Goal: Task Accomplishment & Management: Complete application form

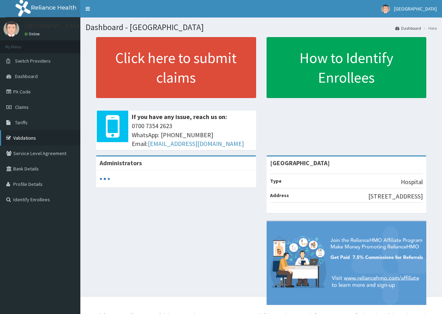
click at [30, 135] on link "Validations" at bounding box center [40, 137] width 80 height 15
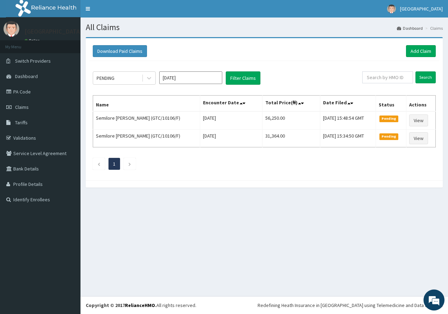
click at [338, 155] on div "PENDING Aug 2025 Filter Claims Search Name Encounter Date Total Price(₦) Date F…" at bounding box center [264, 119] width 350 height 116
click at [421, 54] on link "Add Claim" at bounding box center [421, 51] width 30 height 12
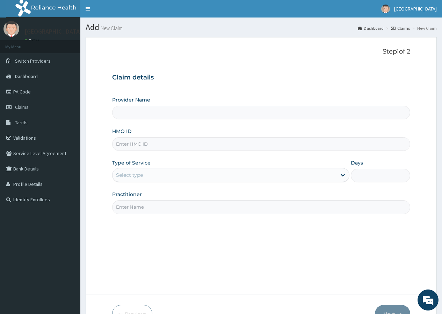
type input "[GEOGRAPHIC_DATA]"
click at [165, 146] on input "HMO ID" at bounding box center [261, 144] width 298 height 14
type input "g"
type input "GTC/10704/B"
click at [214, 173] on div "Select type" at bounding box center [225, 174] width 224 height 11
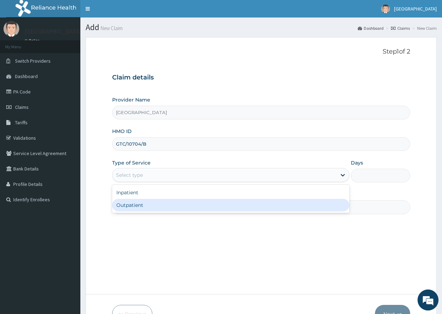
click at [204, 206] on div "Outpatient" at bounding box center [230, 205] width 237 height 13
type input "1"
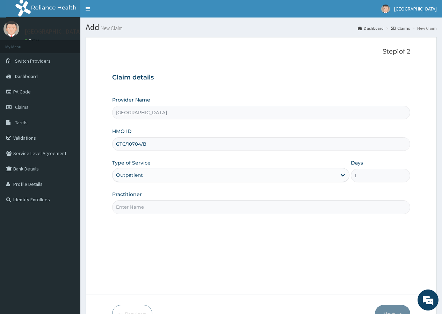
click at [207, 206] on input "Practitioner" at bounding box center [261, 207] width 298 height 14
click at [180, 209] on input "Practitioner" at bounding box center [261, 207] width 298 height 14
click at [176, 208] on input "Practitioner" at bounding box center [261, 207] width 298 height 14
type input "d"
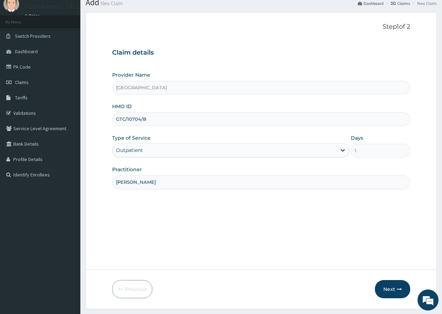
scroll to position [43, 0]
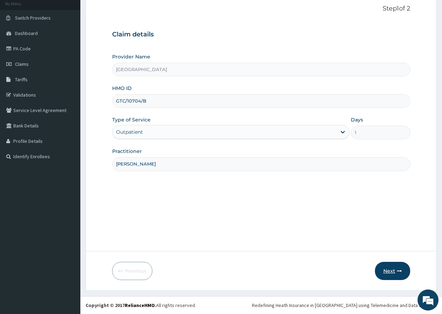
type input "DR TAIWO"
click at [388, 273] on button "Next" at bounding box center [392, 271] width 35 height 18
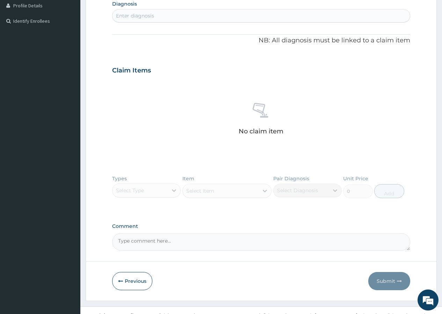
scroll to position [188, 0]
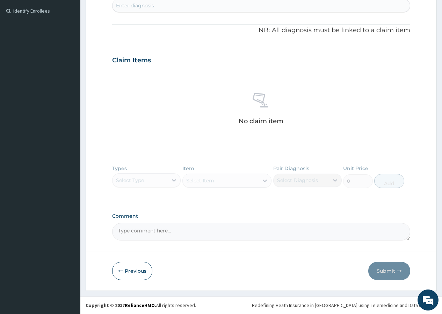
click at [172, 179] on div "Types Select Type Item Select Item Pair Diagnosis Select Diagnosis Unit Price 0…" at bounding box center [261, 181] width 298 height 41
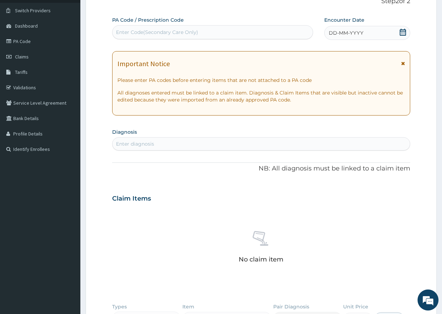
scroll to position [35, 0]
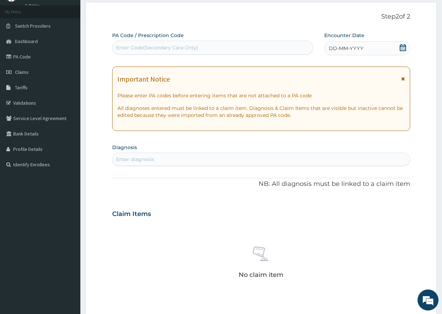
click at [402, 47] on icon at bounding box center [403, 47] width 7 height 7
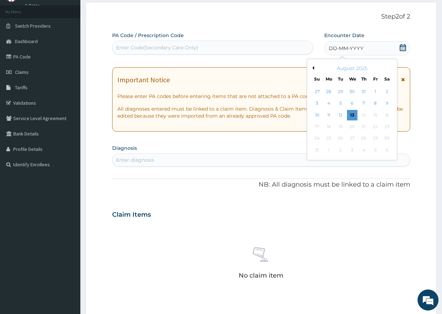
click at [314, 67] on button "Previous Month" at bounding box center [312, 67] width 3 height 3
click at [353, 127] on div "23" at bounding box center [352, 126] width 10 height 10
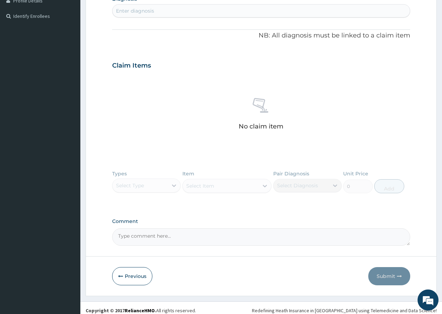
scroll to position [188, 0]
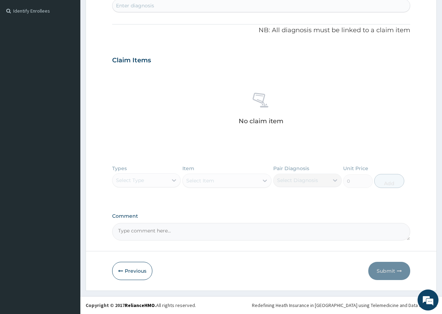
click at [175, 181] on div "Types Select Type Item Select Item Pair Diagnosis Select Diagnosis Unit Price 0…" at bounding box center [261, 181] width 298 height 41
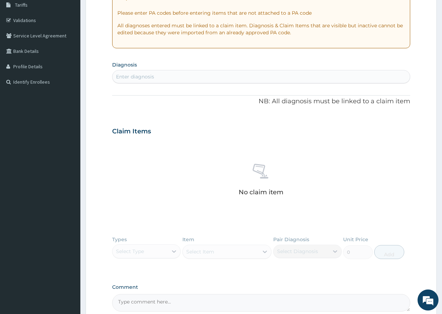
scroll to position [14, 0]
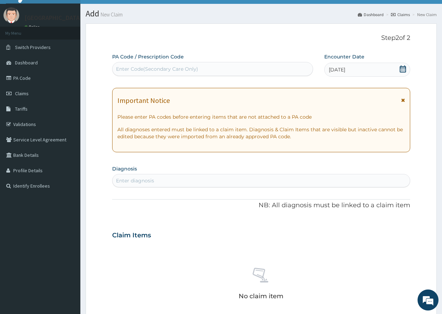
click at [225, 179] on div "Enter diagnosis" at bounding box center [262, 180] width 298 height 11
type input "MALA"
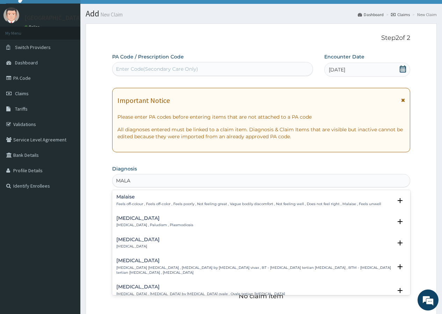
click at [175, 224] on div "Malaria Malaria , Paludism , Plasmodiosis" at bounding box center [261, 221] width 290 height 12
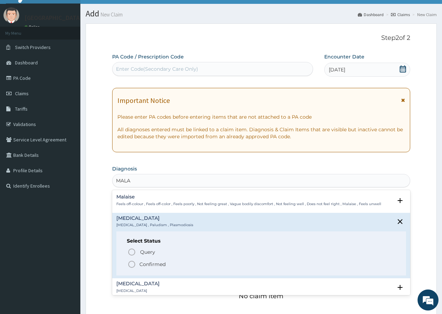
click at [133, 262] on icon "status option filled" at bounding box center [132, 264] width 8 height 8
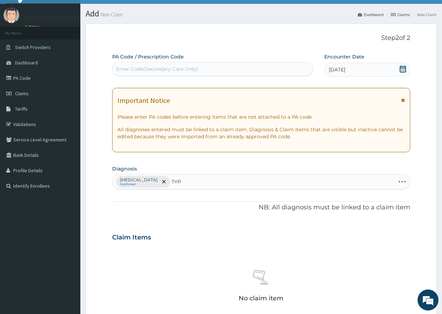
type input "TYPH"
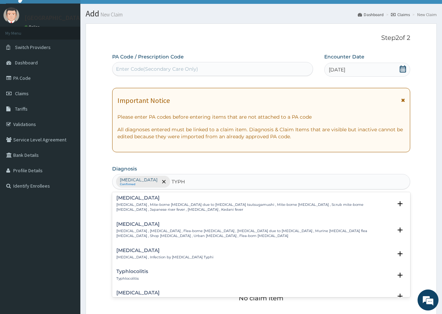
scroll to position [35, 0]
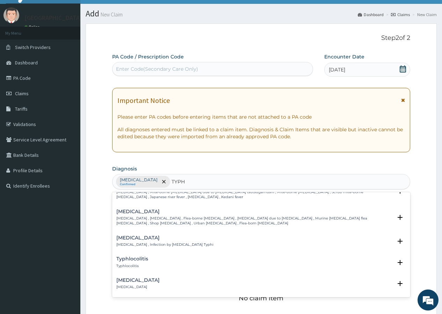
click at [157, 241] on div "Typhoid fever Typhoid fever , Infection by Salmonella Typhi" at bounding box center [164, 241] width 97 height 12
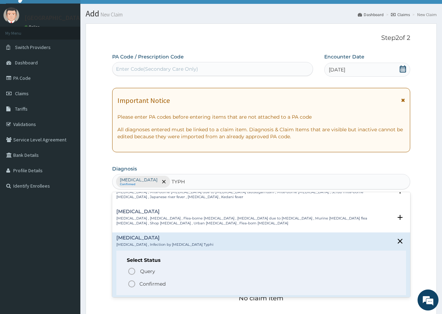
click at [131, 283] on icon "status option filled" at bounding box center [132, 283] width 8 height 8
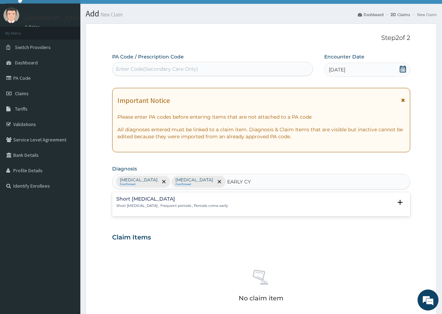
scroll to position [0, 0]
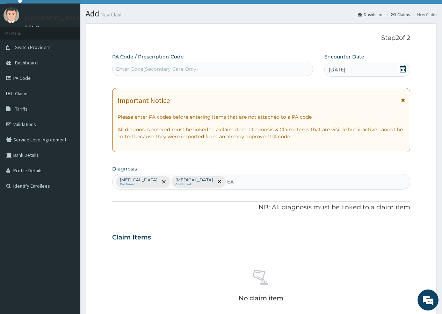
type input "E"
type input "C"
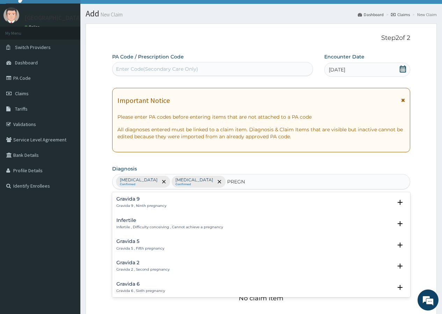
type input "PREGN"
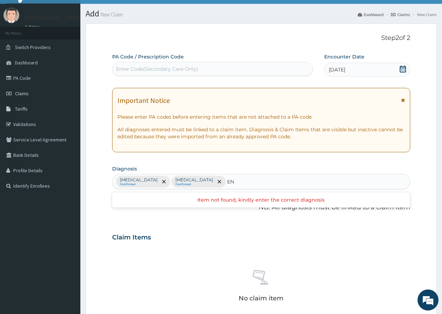
type input "E"
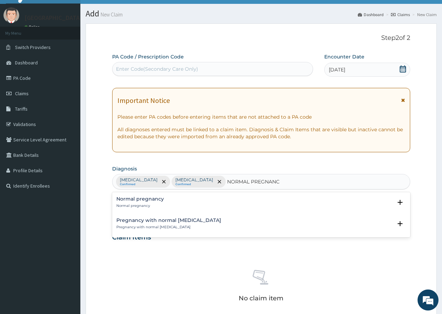
type input "NORMAL PREGNANCY"
click at [158, 203] on div "Normal pregnancy Normal pregnancy" at bounding box center [140, 202] width 48 height 12
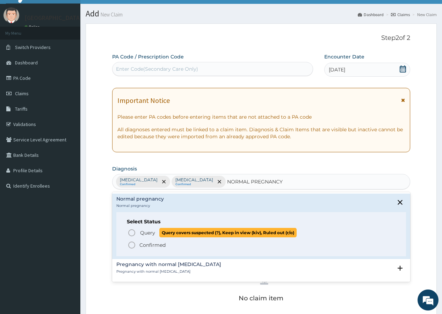
click at [131, 234] on icon "status option query" at bounding box center [132, 232] width 8 height 8
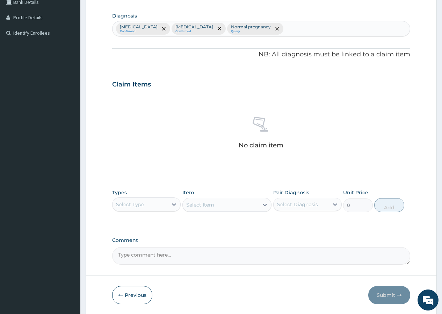
scroll to position [188, 0]
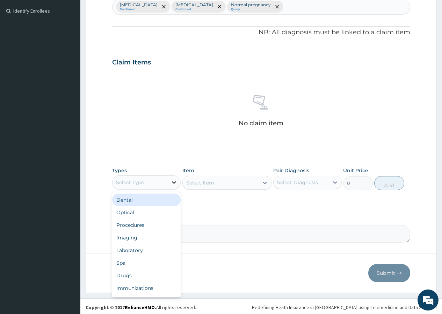
click at [176, 184] on icon at bounding box center [174, 182] width 7 height 7
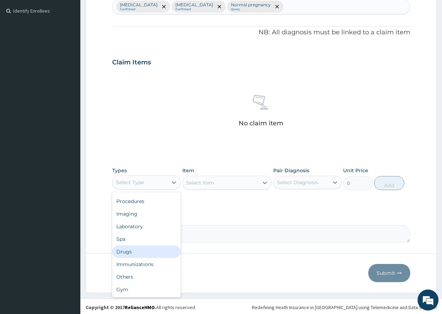
scroll to position [0, 0]
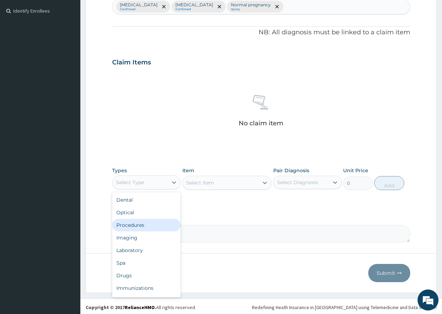
click at [142, 227] on div "Procedures" at bounding box center [146, 225] width 69 height 13
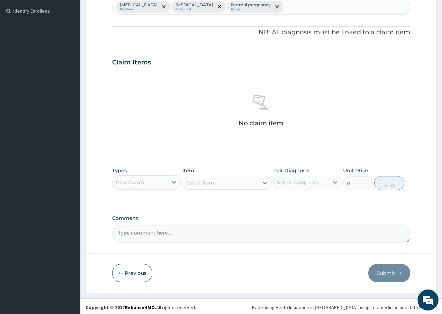
click at [250, 182] on div "Select Item" at bounding box center [221, 182] width 76 height 11
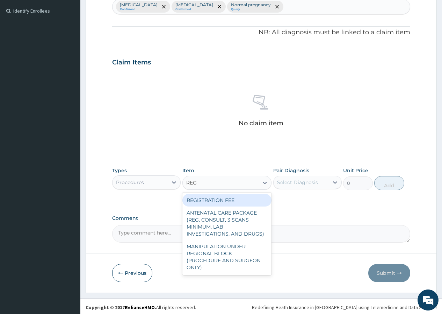
type input "REGI"
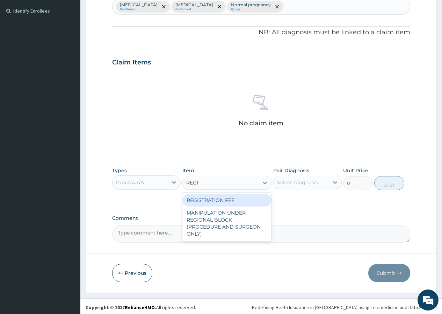
click at [227, 203] on div "REGISTRATION FEE" at bounding box center [228, 200] width 90 height 13
type input "2500"
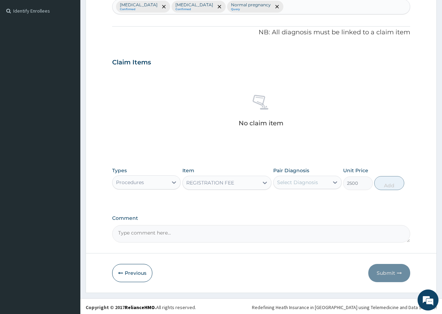
drag, startPoint x: 317, startPoint y: 181, endPoint x: 316, endPoint y: 185, distance: 4.2
click at [317, 183] on div "Select Diagnosis" at bounding box center [297, 182] width 41 height 7
click at [281, 198] on input "checkbox" at bounding box center [280, 199] width 5 height 5
checkbox input "true"
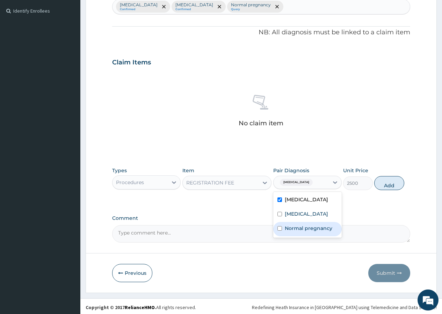
click at [280, 229] on input "checkbox" at bounding box center [280, 228] width 5 height 5
checkbox input "true"
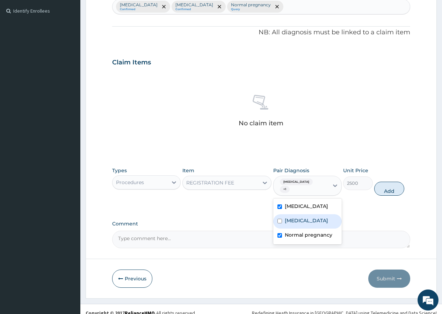
click at [281, 219] on input "checkbox" at bounding box center [280, 221] width 5 height 5
checkbox input "true"
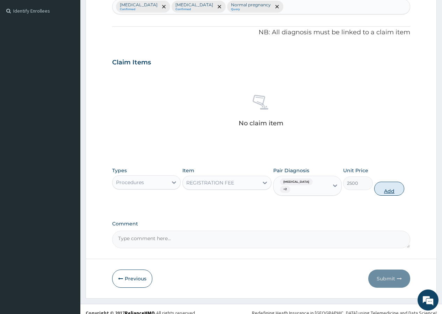
click at [391, 181] on button "Add" at bounding box center [389, 188] width 30 height 14
type input "0"
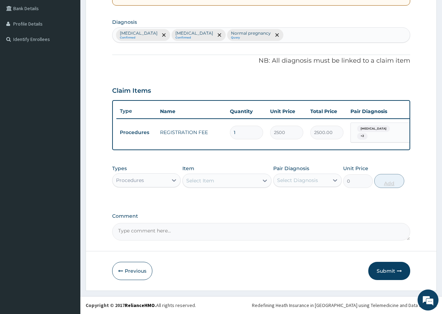
scroll to position [163, 0]
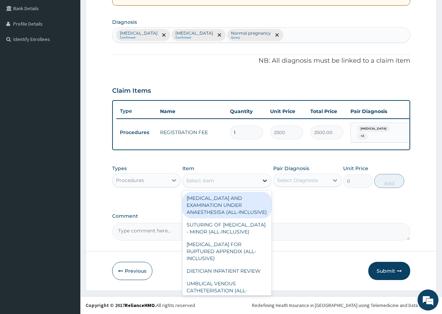
click at [259, 183] on div at bounding box center [265, 180] width 13 height 13
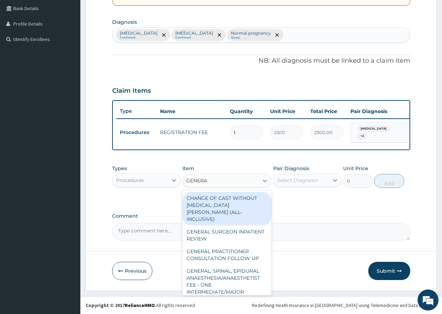
type input "GENERAL"
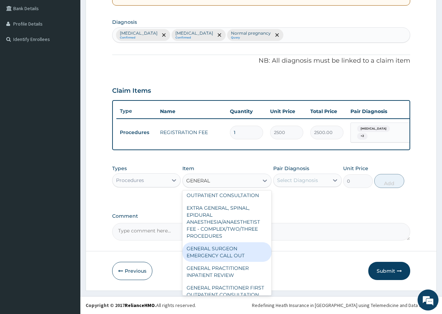
scroll to position [217, 0]
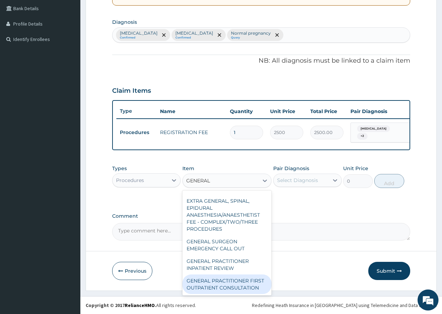
click at [212, 280] on div "GENERAL PRACTITIONER FIRST OUTPATIENT CONSULTATION" at bounding box center [228, 284] width 90 height 20
type input "3750"
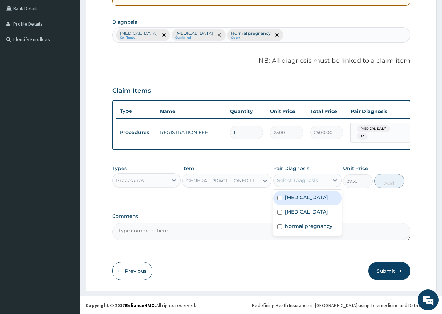
click at [329, 182] on div "Select Diagnosis" at bounding box center [301, 179] width 55 height 11
click at [280, 198] on input "checkbox" at bounding box center [280, 197] width 5 height 5
checkbox input "true"
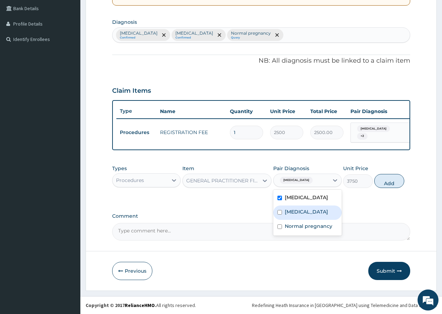
click at [282, 212] on input "checkbox" at bounding box center [280, 212] width 5 height 5
checkbox input "true"
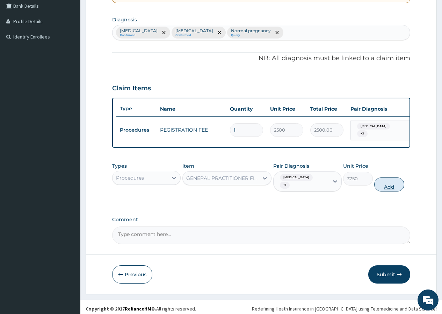
click at [387, 179] on button "Add" at bounding box center [389, 184] width 30 height 14
type input "0"
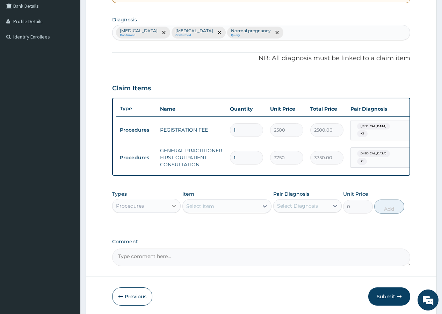
click at [173, 207] on icon at bounding box center [174, 206] width 4 height 2
click at [216, 239] on div "PA Code / Prescription Code Enter Code(Secondary Care Only) Encounter Date 23-0…" at bounding box center [261, 85] width 298 height 362
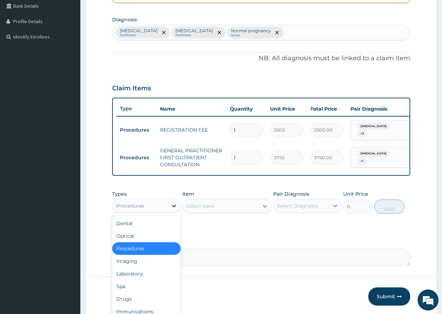
drag, startPoint x: 174, startPoint y: 208, endPoint x: 170, endPoint y: 209, distance: 4.7
click at [174, 207] on icon at bounding box center [174, 206] width 4 height 2
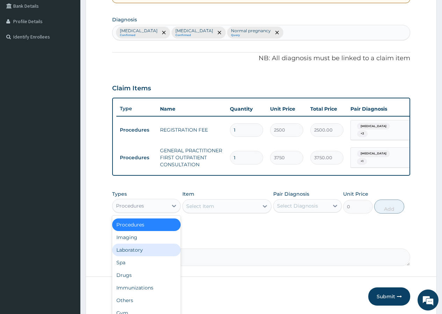
click at [145, 255] on div "Laboratory" at bounding box center [146, 249] width 69 height 13
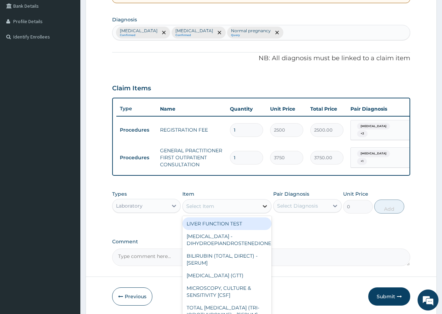
click at [264, 209] on icon at bounding box center [265, 205] width 7 height 7
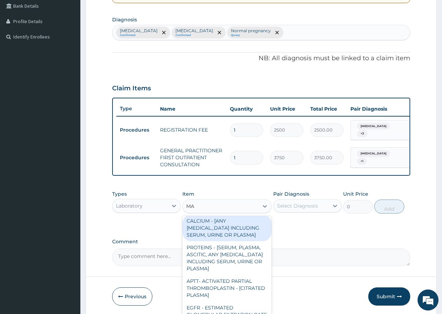
scroll to position [0, 0]
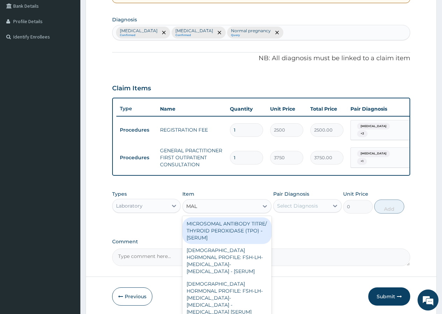
type input "MALA"
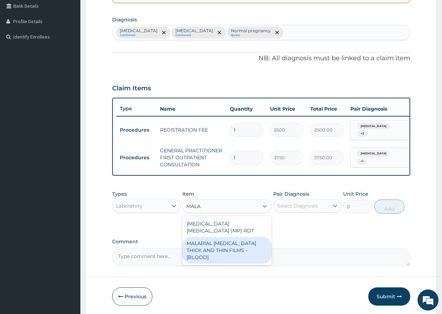
click at [212, 241] on div "MALARIAL PARASITE THICK AND THIN FILMS - [BLOOD]" at bounding box center [228, 250] width 90 height 27
type input "2187.5"
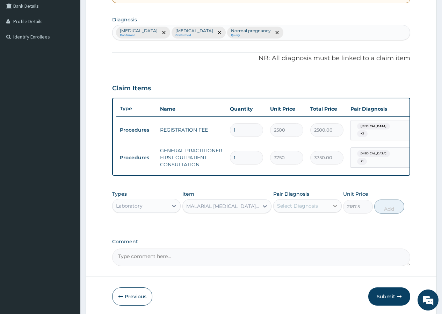
click at [337, 209] on icon at bounding box center [335, 205] width 7 height 7
click at [281, 225] on input "checkbox" at bounding box center [280, 223] width 5 height 5
checkbox input "true"
click at [388, 211] on button "Add" at bounding box center [389, 206] width 30 height 14
type input "0"
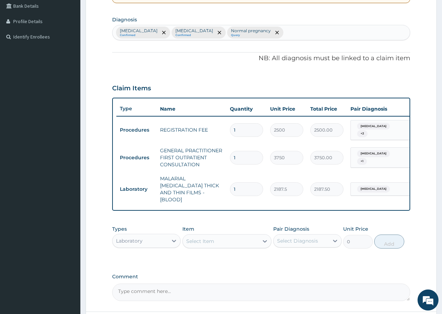
click at [218, 237] on div "Select Item" at bounding box center [221, 240] width 76 height 11
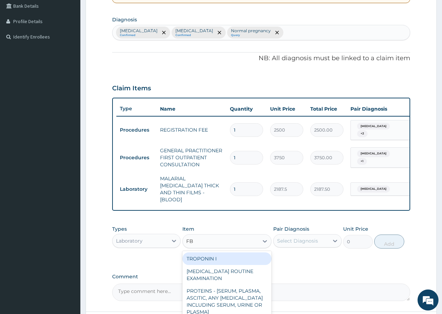
type input "FBC"
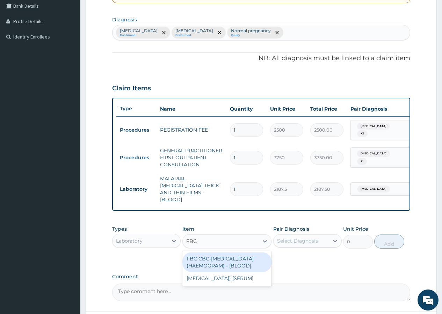
click at [213, 259] on div "FBC CBC-COMPLETE BLOOD COUNT (HAEMOGRAM) - [BLOOD]" at bounding box center [228, 262] width 90 height 20
type input "5000"
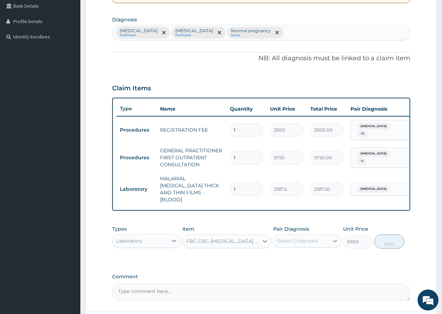
click at [336, 237] on icon at bounding box center [335, 240] width 7 height 7
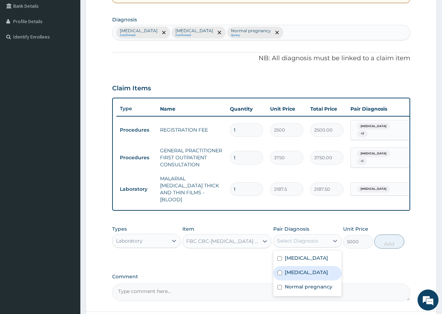
drag, startPoint x: 280, startPoint y: 268, endPoint x: 301, endPoint y: 266, distance: 21.5
click at [280, 270] on input "checkbox" at bounding box center [280, 272] width 5 height 5
checkbox input "true"
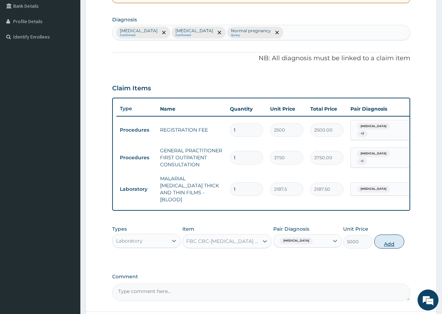
click at [390, 240] on button "Add" at bounding box center [389, 241] width 30 height 14
type input "0"
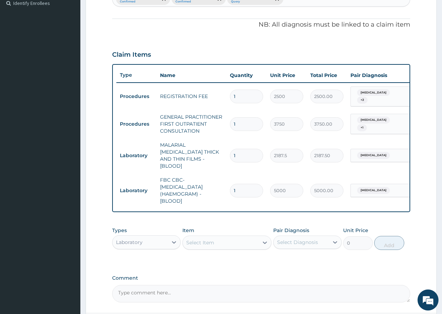
scroll to position [233, 0]
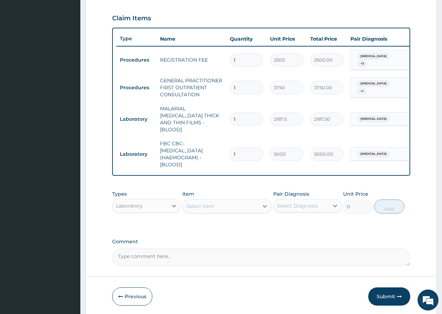
click at [229, 201] on div "Select Item" at bounding box center [221, 205] width 76 height 11
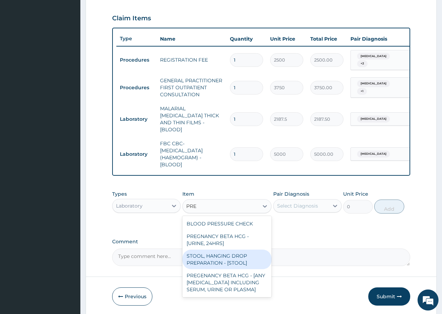
type input "PREG"
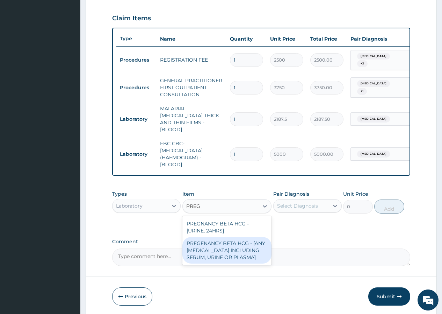
click at [216, 250] on div "PREGENANCY BETA HCG - [ANY BODY FLUID INCLUDING SERUM, URINE OR PLASMA]" at bounding box center [228, 250] width 90 height 27
type input "2500"
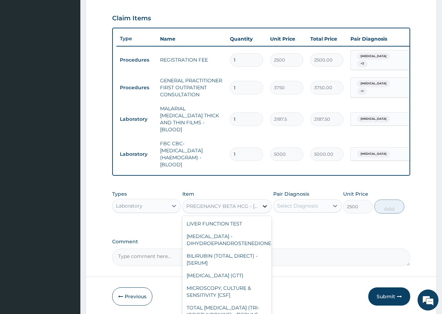
scroll to position [4102, 0]
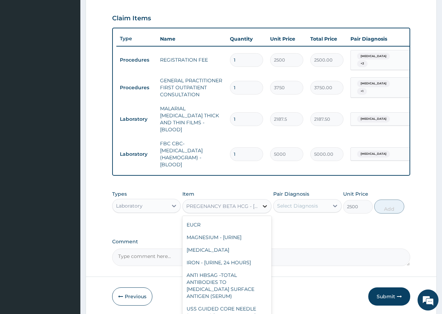
click at [263, 202] on icon at bounding box center [265, 205] width 7 height 7
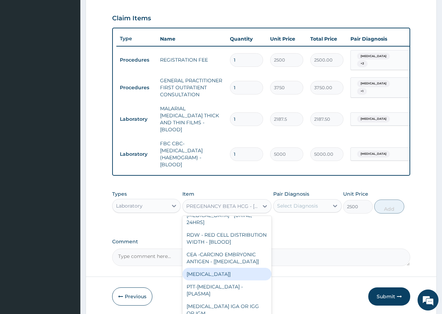
scroll to position [5455, 0]
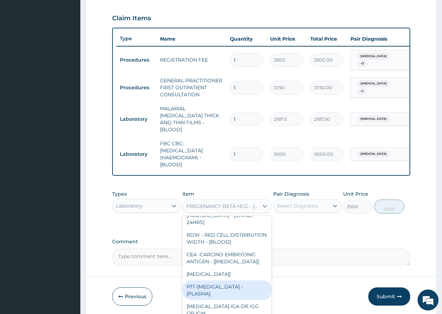
click at [289, 233] on div "PA Code / Prescription Code Enter Code(Secondary Care Only) Encounter Date 23-0…" at bounding box center [261, 49] width 298 height 431
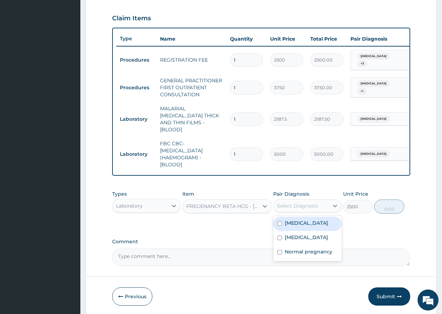
click at [321, 204] on div "Select Diagnosis" at bounding box center [301, 205] width 55 height 11
click at [281, 221] on input "checkbox" at bounding box center [280, 223] width 5 height 5
checkbox input "true"
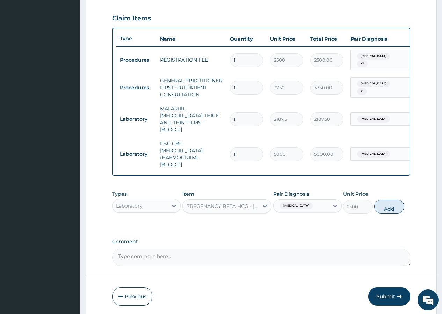
click at [383, 203] on button "Add" at bounding box center [389, 206] width 30 height 14
type input "0"
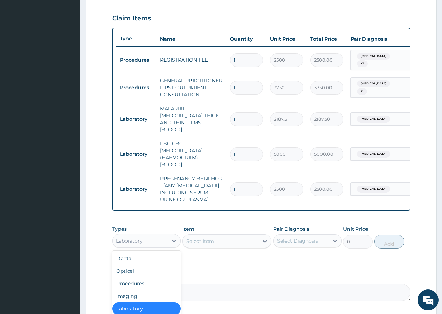
click at [157, 236] on div "Laboratory" at bounding box center [140, 240] width 55 height 11
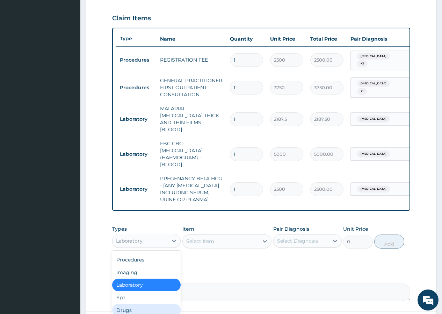
click at [135, 303] on div "Drugs" at bounding box center [146, 309] width 69 height 13
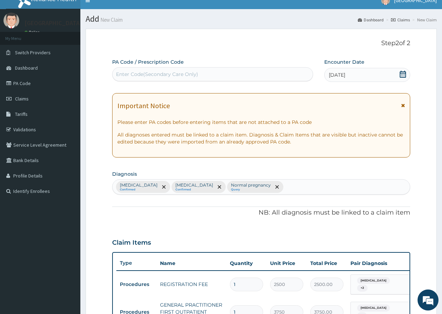
scroll to position [0, 0]
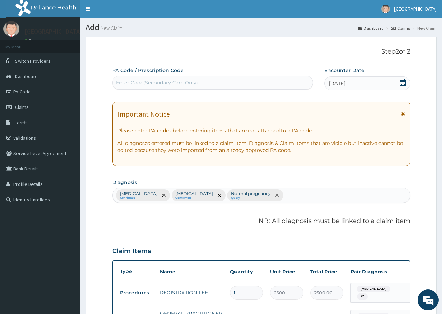
click at [403, 83] on icon at bounding box center [403, 82] width 7 height 7
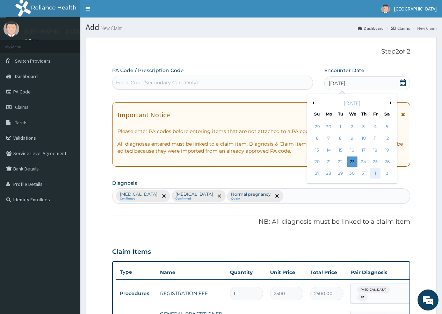
click at [373, 173] on div "1" at bounding box center [375, 173] width 10 height 10
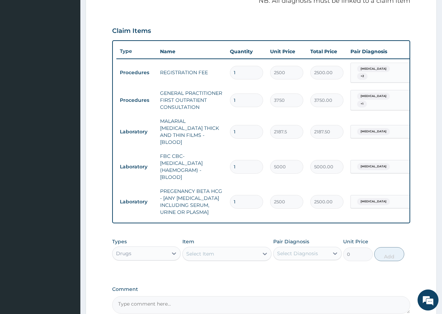
scroll to position [288, 0]
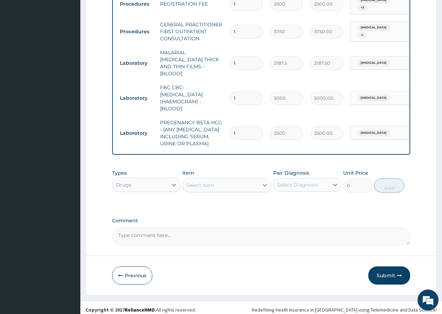
click at [233, 180] on div "Select Item" at bounding box center [221, 184] width 76 height 11
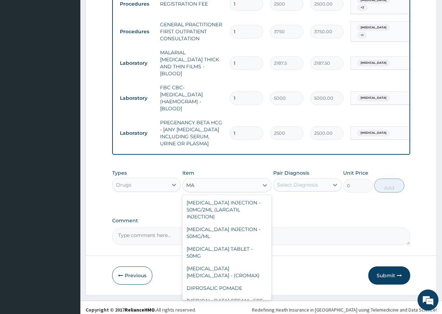
type input "M"
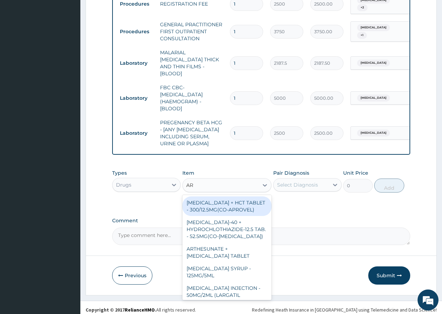
type input "ART"
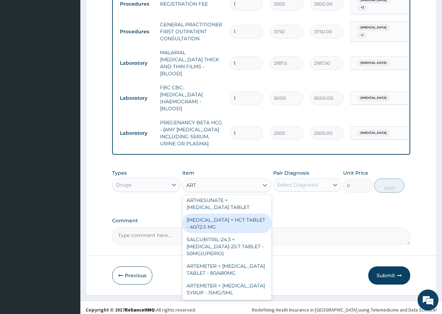
scroll to position [70, 0]
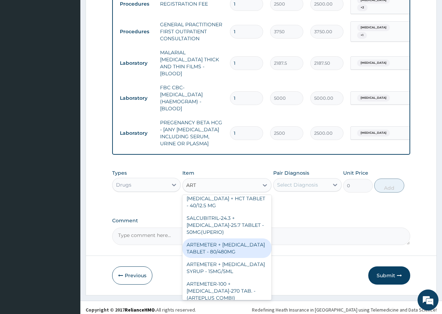
click at [238, 250] on div "ARTEMETER + LUMEFANTRINE TABLET - 80/480MG" at bounding box center [228, 248] width 90 height 20
type input "364"
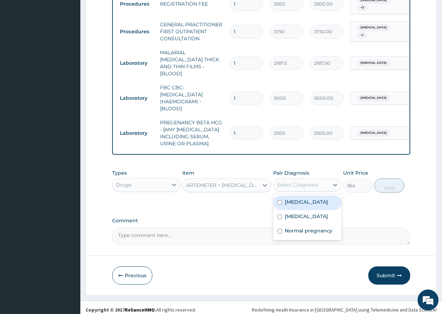
click at [308, 181] on div "Select Diagnosis" at bounding box center [297, 184] width 41 height 7
click at [279, 200] on input "checkbox" at bounding box center [280, 202] width 5 height 5
checkbox input "true"
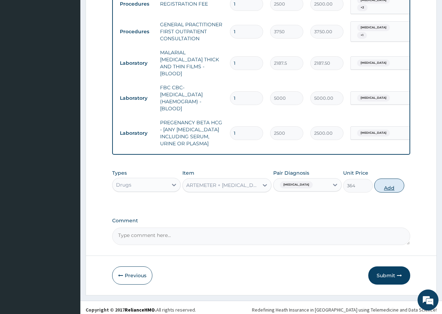
click at [398, 182] on button "Add" at bounding box center [389, 185] width 30 height 14
type input "0"
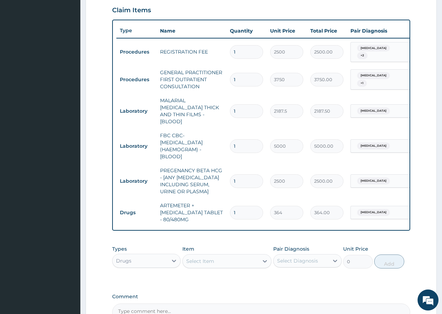
scroll to position [246, 0]
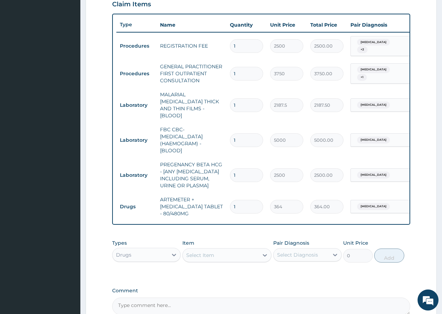
drag, startPoint x: 239, startPoint y: 199, endPoint x: 233, endPoint y: 198, distance: 6.0
click at [233, 200] on input "1" at bounding box center [246, 207] width 33 height 14
type input "6"
type input "2184.00"
type input "6"
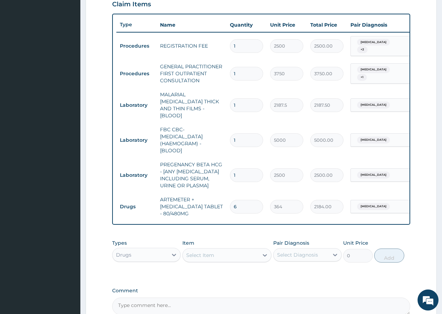
click at [277, 206] on td "364" at bounding box center [287, 206] width 40 height 21
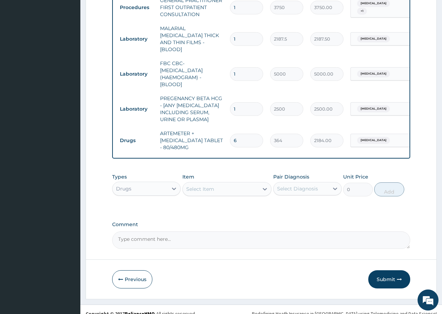
scroll to position [316, 0]
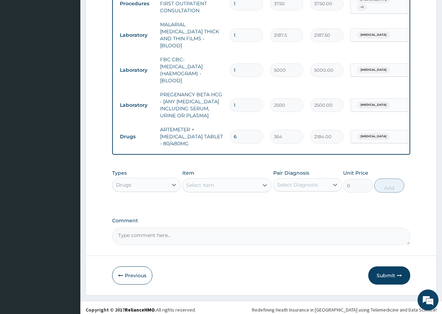
click at [217, 184] on div "Select Item" at bounding box center [221, 184] width 76 height 11
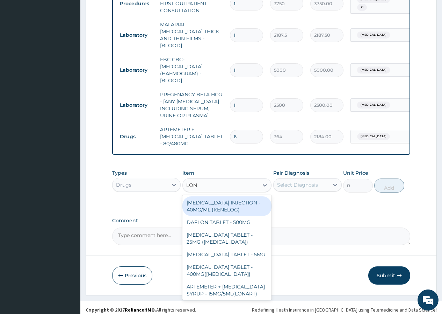
type input "LONA"
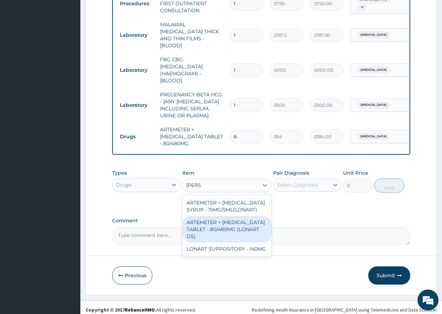
click at [230, 216] on div "ARTEMETER + LUMEFANTRINE TABLET - 80/480MG (LONART DS)" at bounding box center [228, 229] width 90 height 27
type input "588"
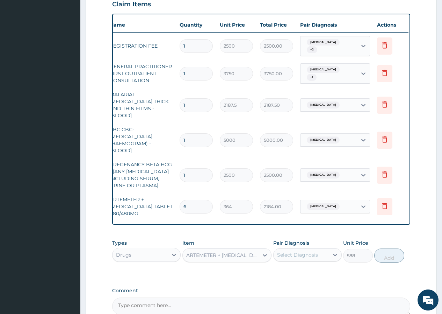
scroll to position [0, 53]
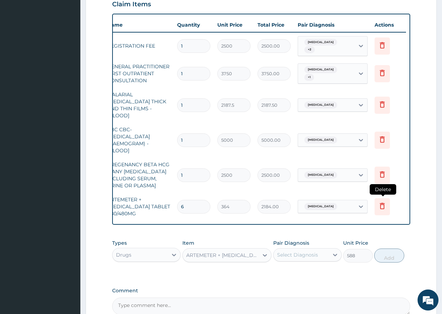
click at [381, 201] on icon at bounding box center [382, 205] width 8 height 8
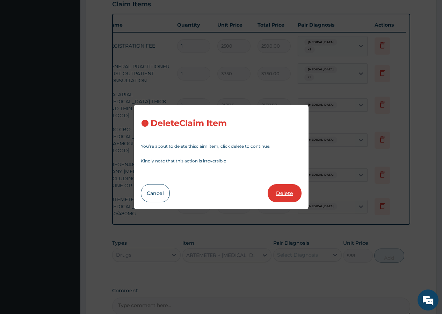
click at [293, 195] on button "Delete" at bounding box center [285, 193] width 34 height 18
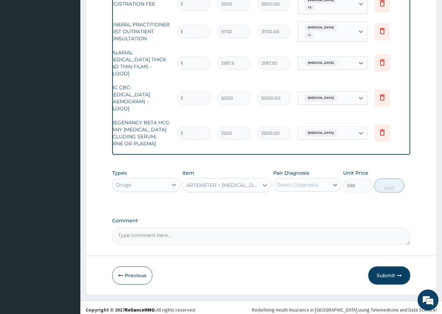
scroll to position [0, 0]
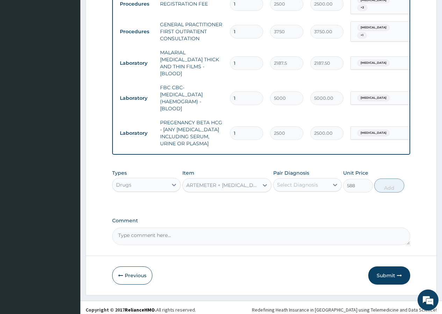
click at [311, 197] on div "Types Drugs Item ARTEMETER + LUMEFANTRINE TABLET - 80/480MG (LONART DS) Pair Di…" at bounding box center [261, 186] width 298 height 41
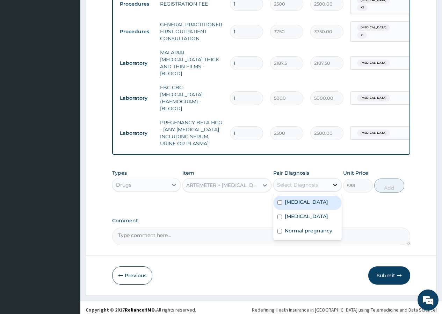
click at [329, 181] on div at bounding box center [335, 184] width 13 height 13
click at [281, 200] on input "checkbox" at bounding box center [280, 202] width 5 height 5
checkbox input "true"
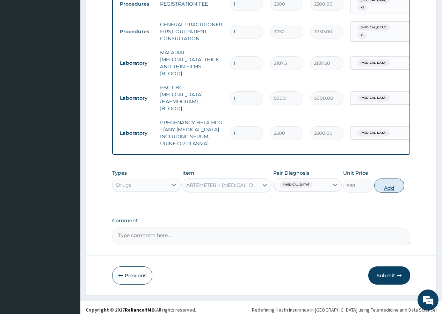
click at [392, 183] on button "Add" at bounding box center [389, 185] width 30 height 14
type input "0"
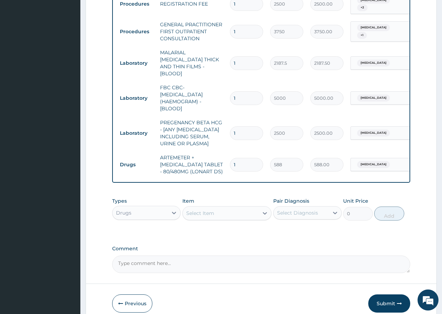
click at [258, 158] on input "1" at bounding box center [246, 165] width 33 height 14
drag, startPoint x: 245, startPoint y: 153, endPoint x: 227, endPoint y: 153, distance: 17.8
click at [227, 154] on td "1" at bounding box center [247, 164] width 40 height 21
type input "6"
type input "3528.00"
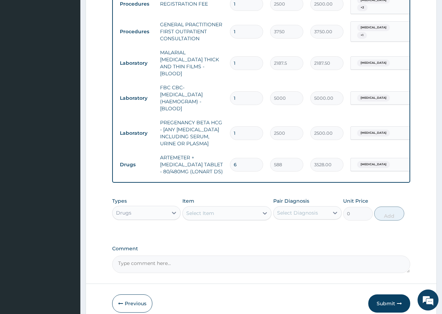
type input "6"
click at [290, 170] on div "Type Name Quantity Unit Price Total Price Pair Diagnosis Actions Procedures REG…" at bounding box center [261, 77] width 298 height 211
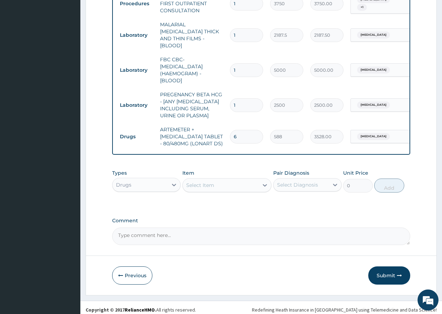
click at [229, 181] on div "Select Item" at bounding box center [221, 184] width 76 height 11
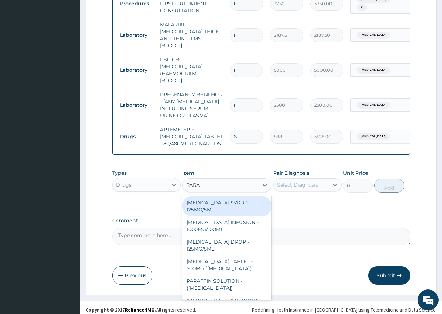
type input "PARAC"
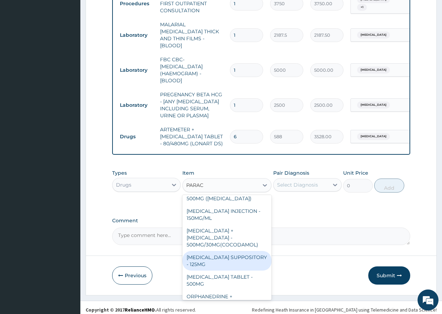
scroll to position [81, 0]
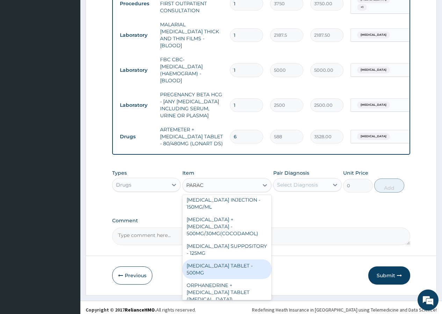
click at [231, 259] on div "PARACETAMOL TABLET - 500MG" at bounding box center [228, 269] width 90 height 20
type input "33.599999999999994"
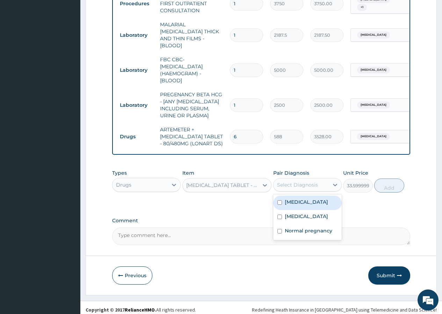
click at [316, 182] on div "Select Diagnosis" at bounding box center [297, 184] width 41 height 7
click at [279, 200] on input "checkbox" at bounding box center [280, 202] width 5 height 5
checkbox input "true"
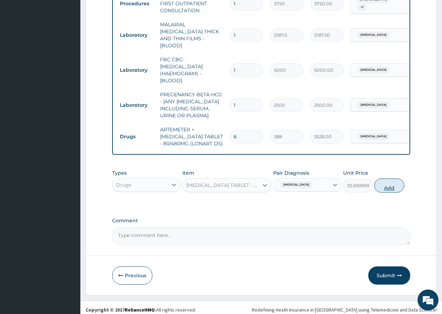
click at [387, 181] on button "Add" at bounding box center [389, 185] width 30 height 14
type input "0"
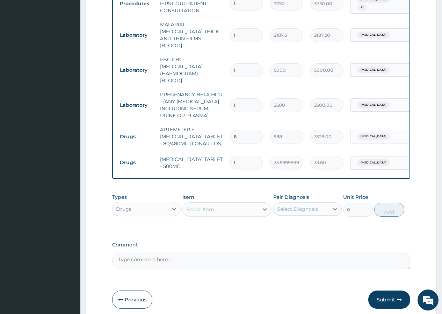
click at [213, 206] on div "Select Item" at bounding box center [200, 209] width 28 height 7
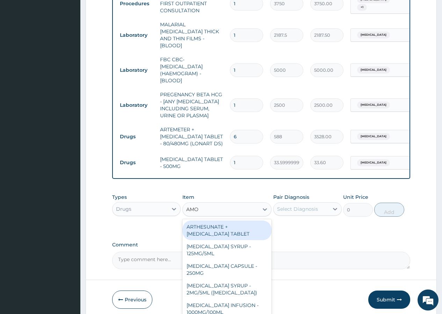
type input "AMOX"
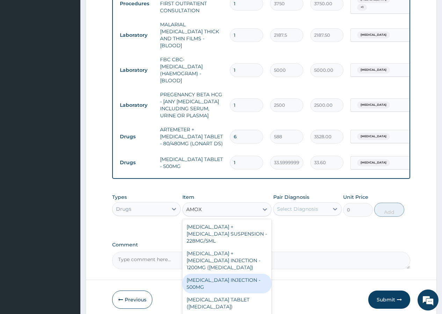
scroll to position [280, 0]
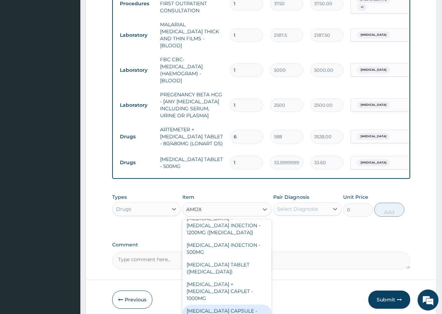
click at [211, 304] on div "AMOXICILLIN CAPSULE - 500MG" at bounding box center [228, 314] width 90 height 20
type input "112"
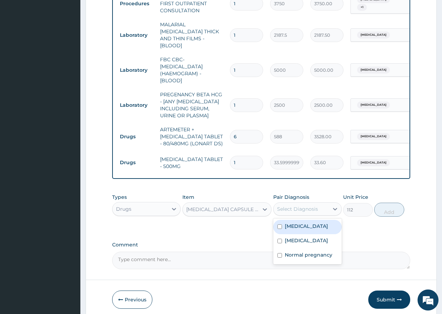
drag, startPoint x: 335, startPoint y: 205, endPoint x: 323, endPoint y: 210, distance: 12.5
click at [330, 205] on div at bounding box center [335, 208] width 13 height 13
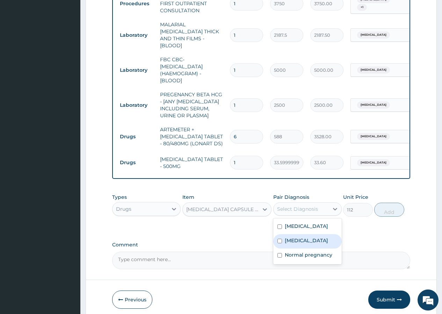
click at [279, 238] on input "checkbox" at bounding box center [280, 240] width 5 height 5
checkbox input "true"
click at [396, 206] on button "Add" at bounding box center [389, 209] width 30 height 14
type input "0"
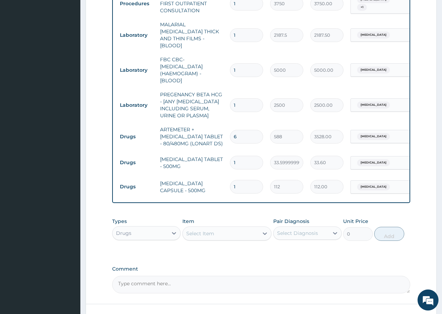
click at [249, 180] on input "1" at bounding box center [246, 187] width 33 height 14
type input "14"
type input "1568.00"
type input "1"
type input "112.00"
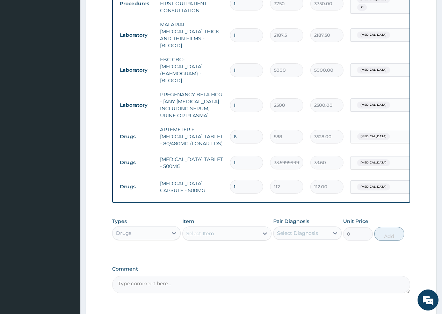
type input "0.00"
type input "2"
type input "224.00"
type input "20"
type input "2240.00"
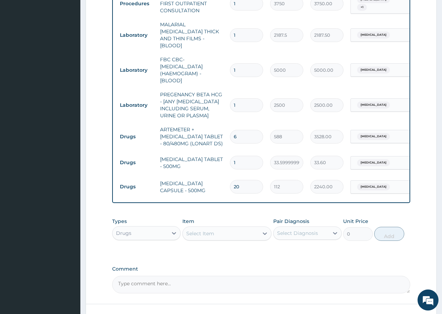
type input "20"
click at [263, 185] on td "20" at bounding box center [247, 186] width 40 height 21
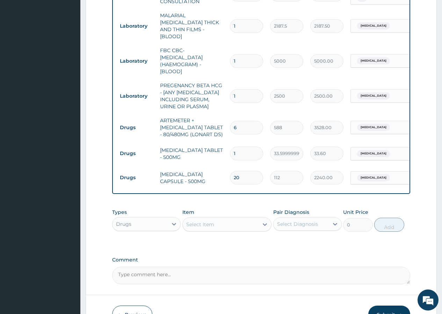
scroll to position [351, 0]
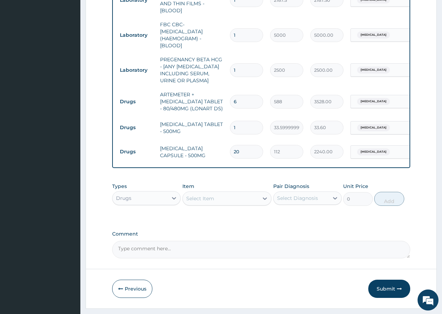
click at [251, 193] on div "Select Item" at bounding box center [221, 198] width 76 height 11
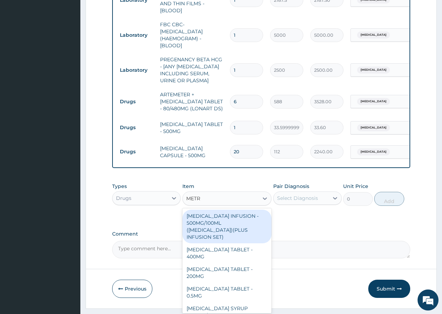
type input "METRO"
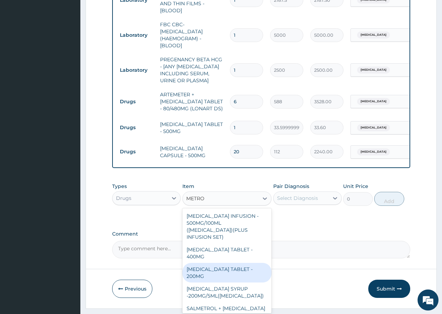
scroll to position [22, 0]
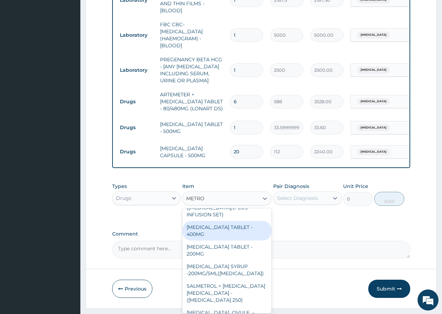
click at [219, 223] on div "METRONIDAZOLE TABLET - 400MG" at bounding box center [228, 231] width 90 height 20
type input "84"
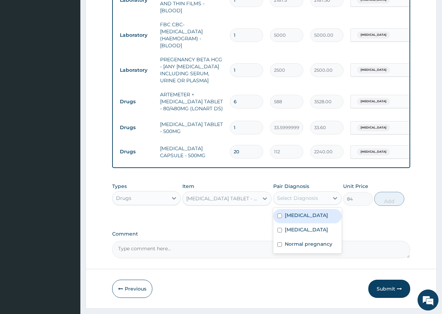
click at [312, 194] on div "Select Diagnosis" at bounding box center [297, 197] width 41 height 7
click at [279, 228] on input "checkbox" at bounding box center [280, 230] width 5 height 5
checkbox input "true"
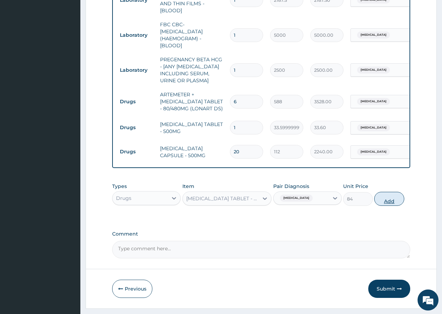
click at [386, 194] on button "Add" at bounding box center [389, 199] width 30 height 14
type input "0"
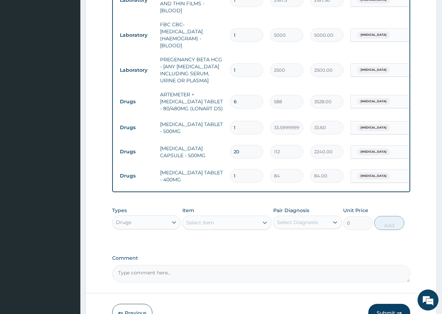
type input "15"
type input "1260.00"
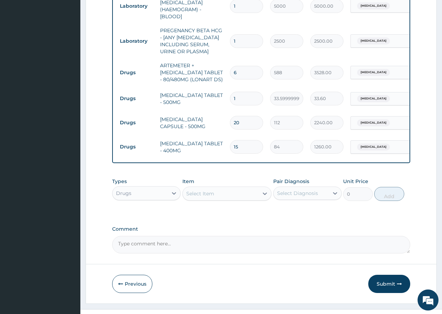
scroll to position [386, 0]
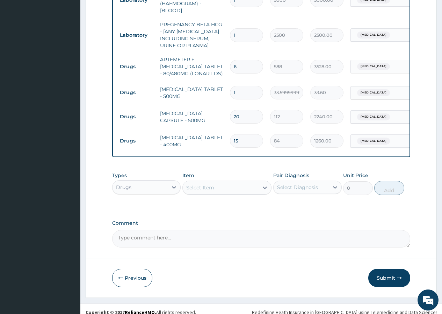
type input "15"
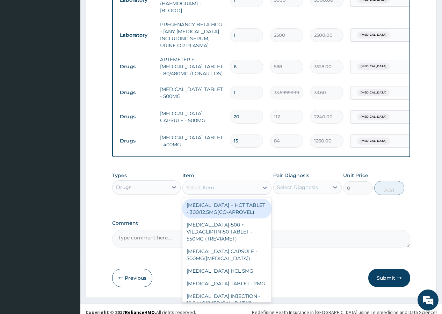
click at [225, 184] on div "Select Item" at bounding box center [221, 187] width 76 height 11
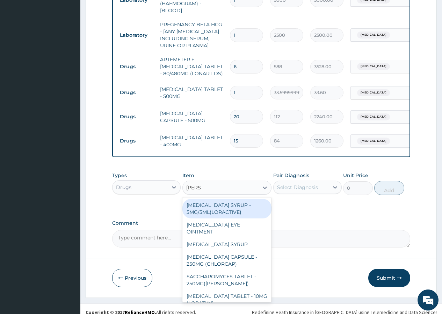
type input "LORAT"
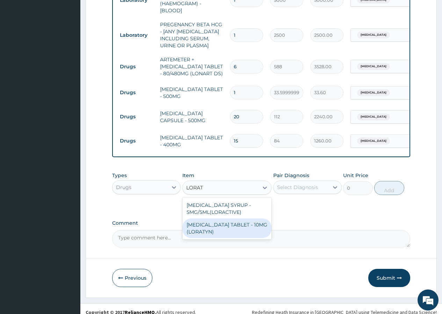
click at [224, 223] on div "LORATADINE TABLET - 10MG (LORATYN)" at bounding box center [228, 228] width 90 height 20
type input "98"
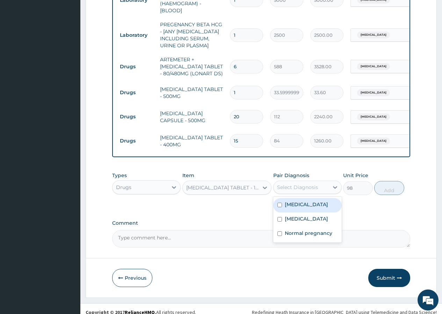
click at [317, 184] on div "Select Diagnosis" at bounding box center [297, 187] width 41 height 7
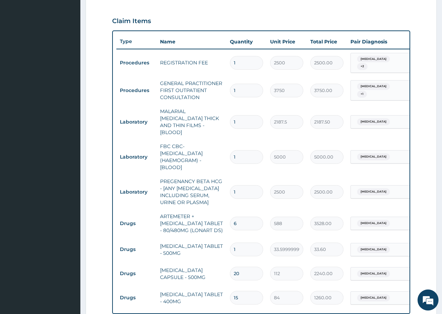
scroll to position [142, 0]
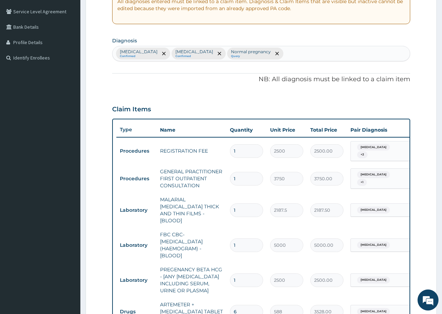
click at [273, 53] on div "Malaria Confirmed Typhoid fever Confirmed Normal pregnancy Query" at bounding box center [262, 53] width 298 height 15
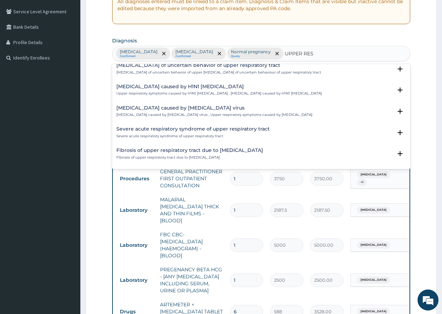
scroll to position [694, 0]
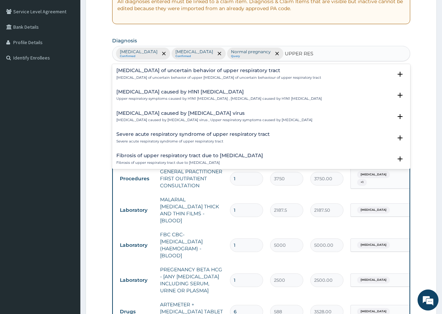
type input "UPPER RESP"
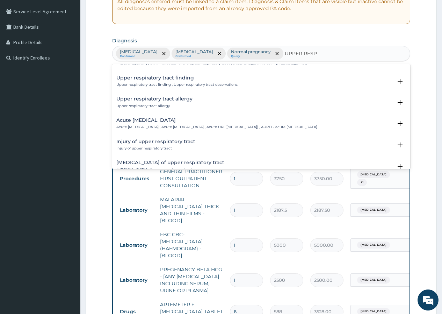
scroll to position [0, 0]
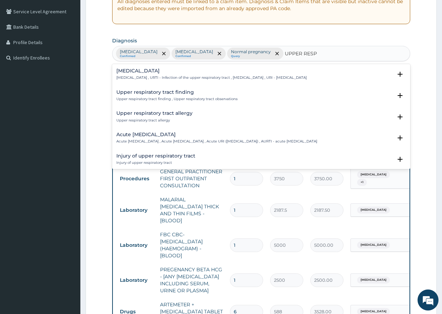
click at [189, 78] on p "Upper respiratory infection , URTI - Infection of the upper respiratory tract ,…" at bounding box center [211, 77] width 191 height 5
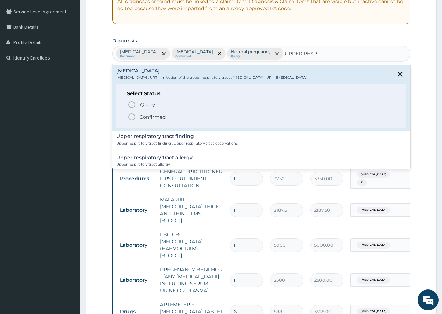
click at [131, 114] on icon "status option filled" at bounding box center [132, 117] width 8 height 8
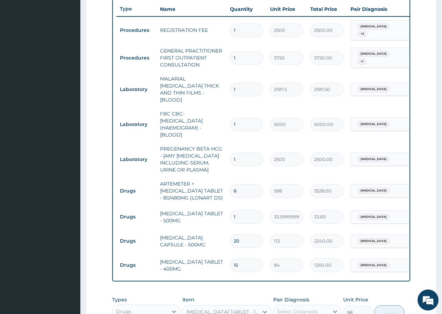
scroll to position [284, 0]
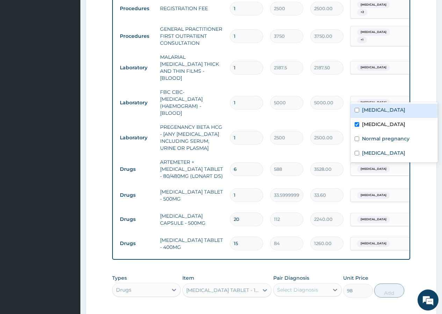
click at [371, 99] on span "Typhoid fever" at bounding box center [373, 102] width 33 height 7
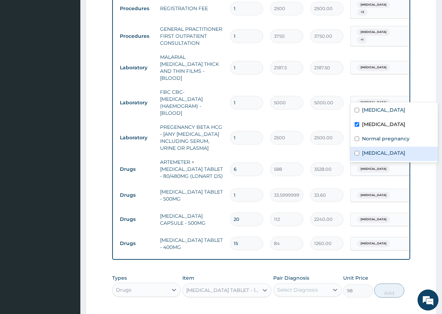
click at [358, 152] on input "checkbox" at bounding box center [357, 153] width 5 height 5
checkbox input "true"
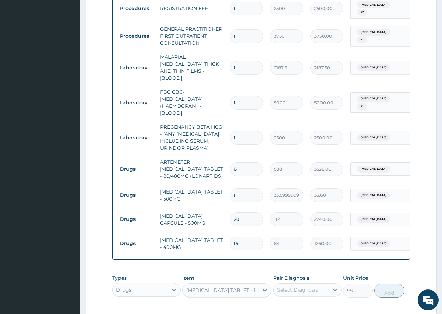
click at [415, 97] on form "Step 2 of 2 PA Code / Prescription Code Enter Code(Secondary Care Only) Encount…" at bounding box center [261, 76] width 351 height 647
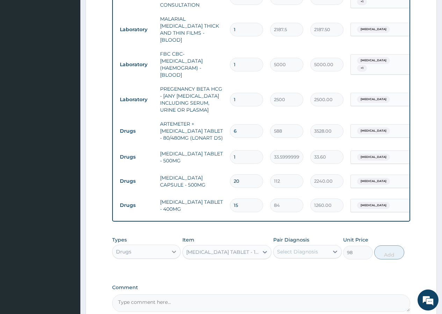
scroll to position [354, 0]
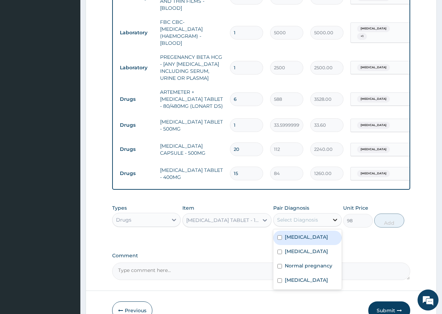
click at [335, 216] on icon at bounding box center [335, 219] width 7 height 7
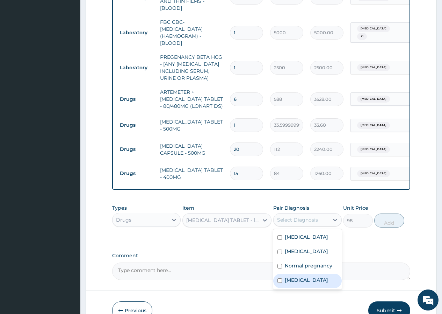
click at [280, 278] on input "checkbox" at bounding box center [280, 280] width 5 height 5
checkbox input "true"
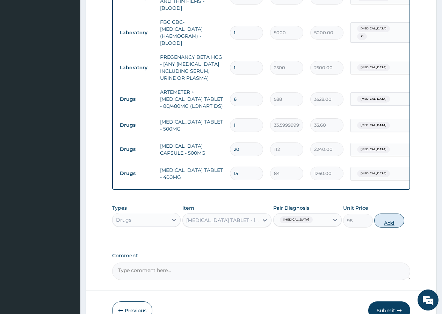
click at [385, 219] on button "Add" at bounding box center [389, 220] width 30 height 14
type input "0"
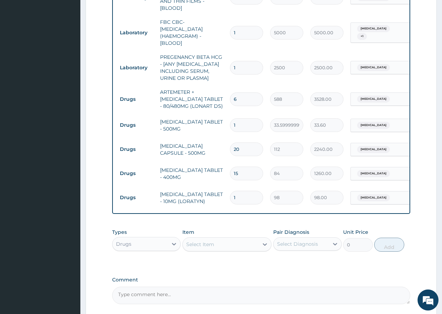
click at [219, 238] on div "Select Item" at bounding box center [221, 243] width 76 height 11
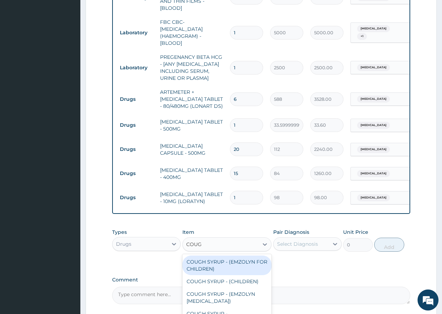
type input "COUGH"
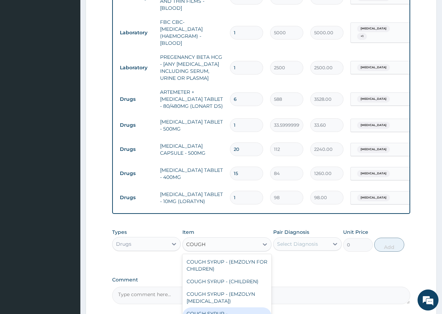
click at [235, 307] on div "COUGH SYRUP - (EXPECTORANT)" at bounding box center [228, 317] width 90 height 20
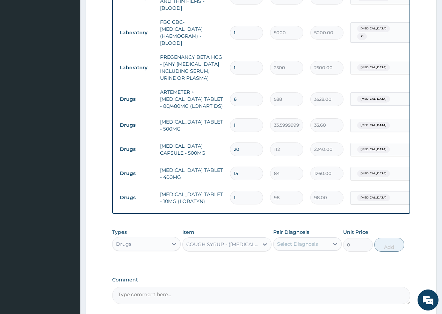
type input "1120"
click at [264, 241] on icon at bounding box center [265, 244] width 7 height 7
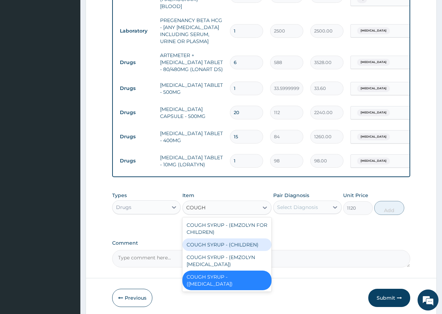
scroll to position [413, 0]
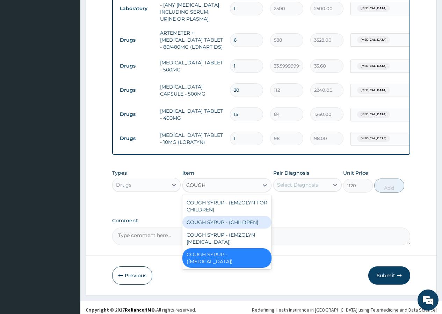
type input "COUGH"
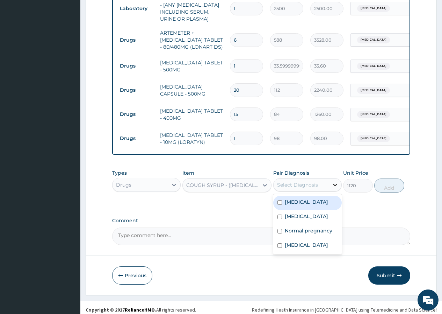
click at [335, 181] on icon at bounding box center [335, 184] width 7 height 7
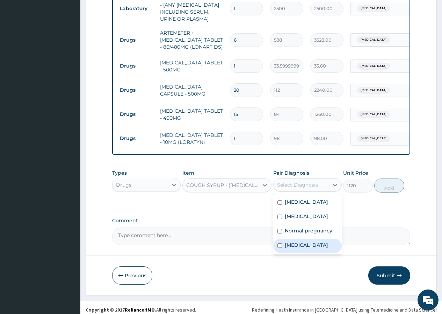
click at [280, 243] on input "checkbox" at bounding box center [280, 245] width 5 height 5
checkbox input "true"
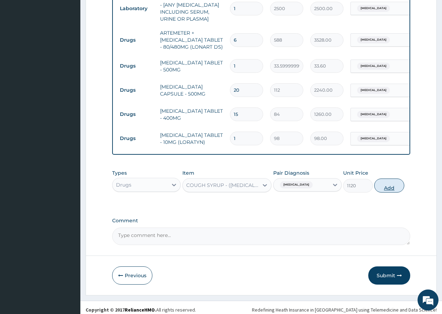
click at [383, 178] on button "Add" at bounding box center [389, 185] width 30 height 14
type input "0"
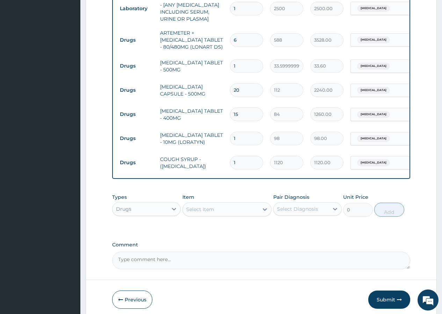
click at [240, 131] on input "1" at bounding box center [246, 138] width 33 height 14
type input "10"
type input "980.00"
type input "10"
click at [246, 59] on input "1" at bounding box center [246, 66] width 33 height 14
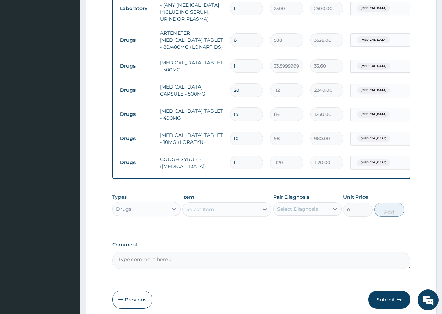
type input "18"
type input "604.80"
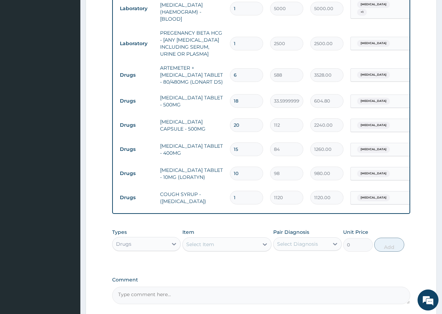
type input "19"
type input "638.40"
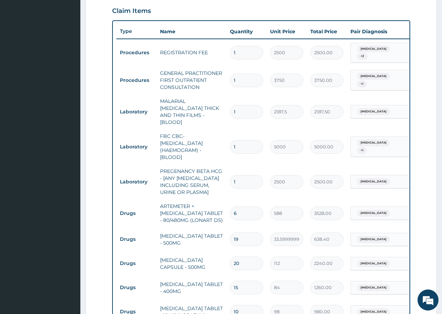
scroll to position [238, 0]
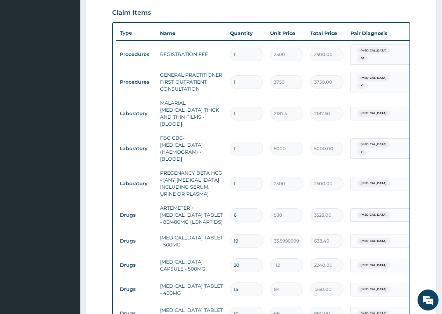
type input "19"
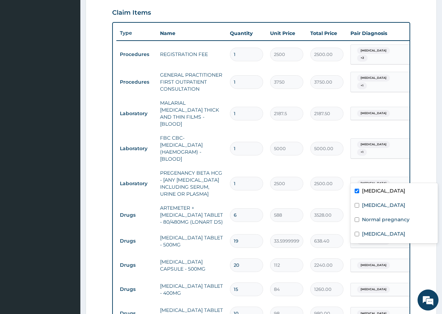
click at [370, 180] on span "Malaria" at bounding box center [373, 183] width 33 height 7
click at [357, 220] on input "checkbox" at bounding box center [357, 219] width 5 height 5
checkbox input "true"
click at [358, 191] on input "checkbox" at bounding box center [357, 190] width 5 height 5
checkbox input "false"
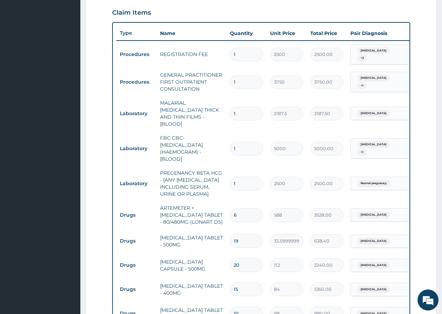
click at [429, 168] on form "Step 2 of 2 PA Code / Prescription Code Enter Code(Secondary Care Only) Encount…" at bounding box center [261, 146] width 351 height 695
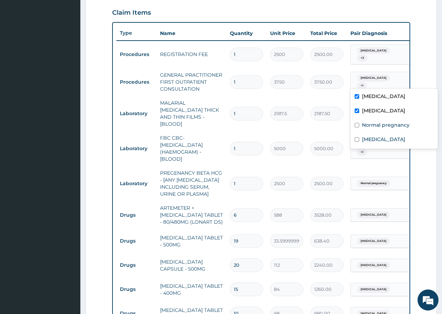
click at [368, 79] on span "Malaria" at bounding box center [373, 77] width 33 height 7
click at [357, 140] on input "checkbox" at bounding box center [357, 139] width 5 height 5
checkbox input "true"
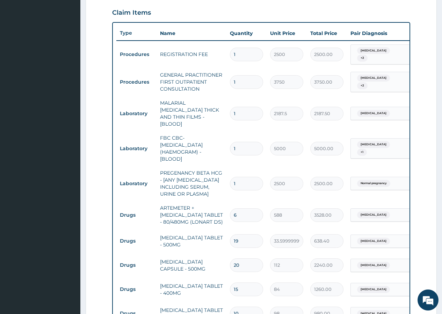
click at [401, 64] on tr "Procedures REGISTRATION FEE 1 2500 2500.00 Malaria + 2 Delete" at bounding box center [287, 54] width 343 height 27
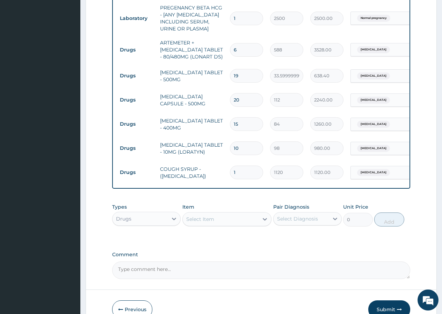
scroll to position [437, 0]
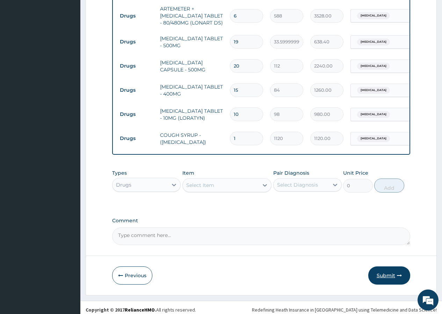
click at [386, 271] on button "Submit" at bounding box center [390, 275] width 42 height 18
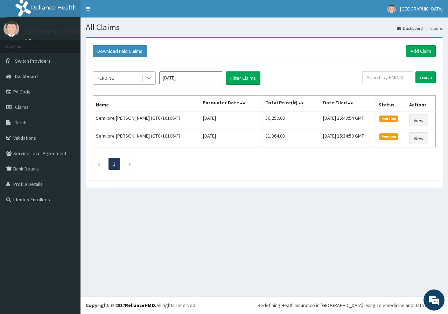
click at [147, 78] on icon at bounding box center [148, 77] width 7 height 7
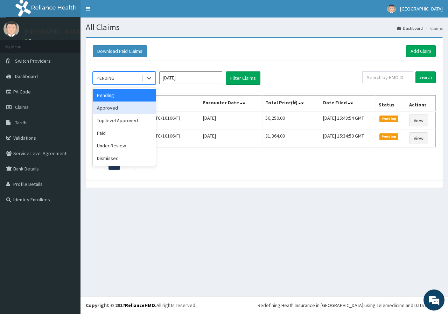
click at [123, 113] on div "Approved" at bounding box center [124, 107] width 63 height 13
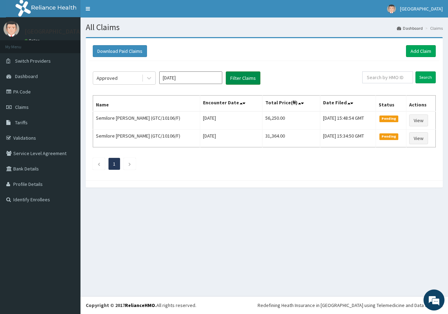
click at [244, 74] on button "Filter Claims" at bounding box center [243, 77] width 35 height 13
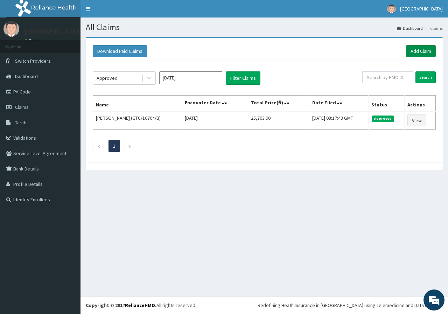
click at [424, 49] on link "Add Claim" at bounding box center [421, 51] width 30 height 12
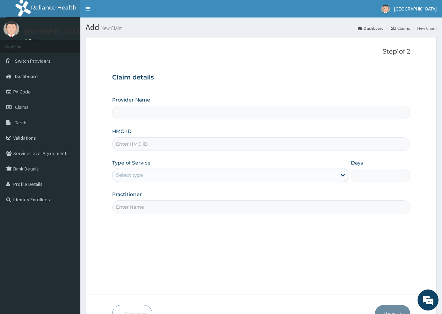
type input "[GEOGRAPHIC_DATA]"
click at [199, 142] on input "HMO ID" at bounding box center [261, 144] width 298 height 14
type input "GTC/10704/D"
click at [233, 174] on div "Select type" at bounding box center [225, 174] width 224 height 11
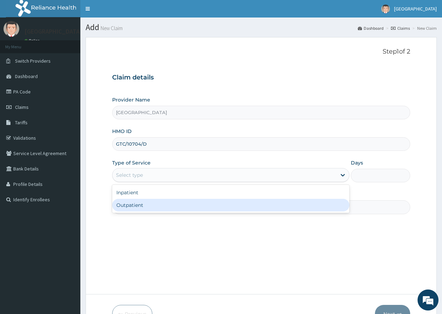
click at [150, 204] on div "Outpatient" at bounding box center [230, 205] width 237 height 13
type input "1"
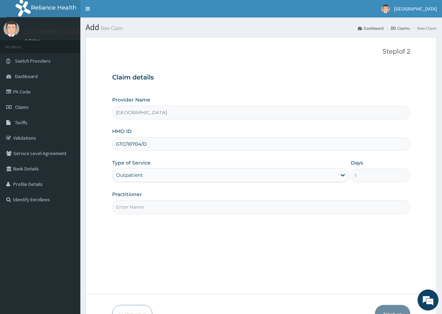
click at [149, 207] on input "Practitioner" at bounding box center [261, 207] width 298 height 14
click at [318, 205] on input "Practitioner" at bounding box center [261, 207] width 298 height 14
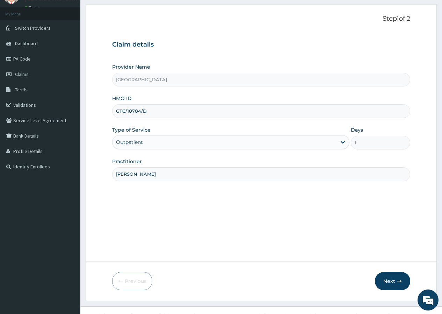
scroll to position [43, 0]
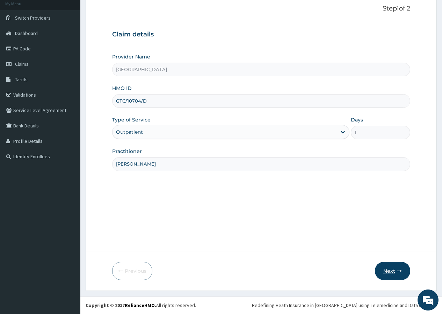
type input "DR TAIWO"
click at [403, 269] on button "Next" at bounding box center [392, 271] width 35 height 18
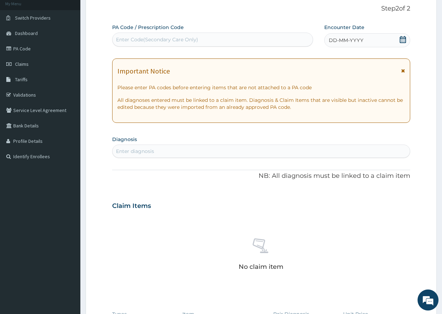
click at [402, 39] on icon at bounding box center [403, 39] width 7 height 7
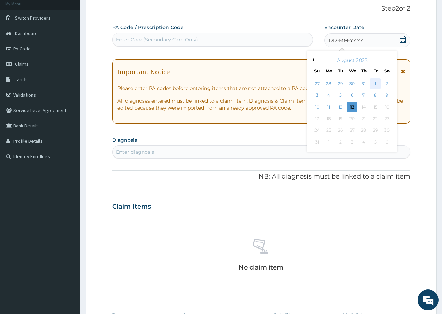
click at [373, 86] on div "1" at bounding box center [375, 83] width 10 height 10
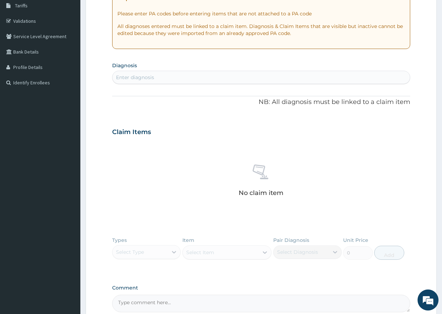
scroll to position [148, 0]
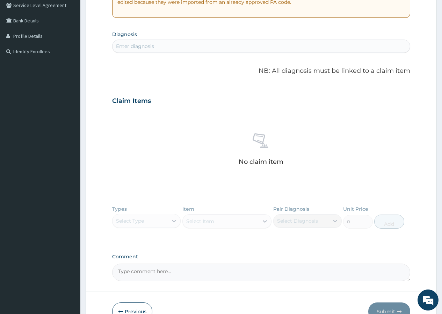
click at [220, 49] on div "Enter diagnosis" at bounding box center [262, 46] width 298 height 11
type input "MALA"
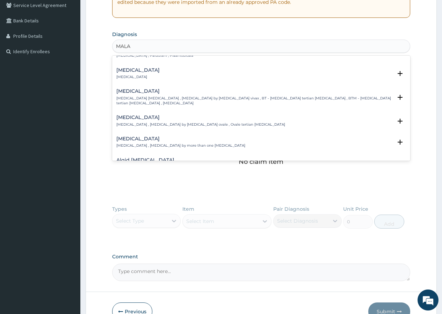
scroll to position [0, 0]
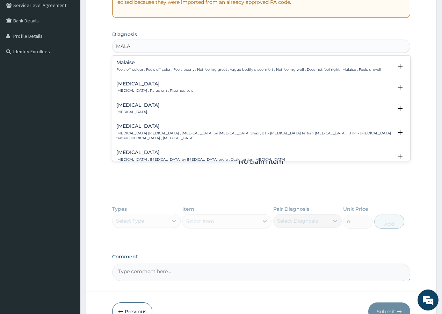
click at [149, 93] on p "Malaria , Paludism , Plasmodiosis" at bounding box center [154, 90] width 77 height 5
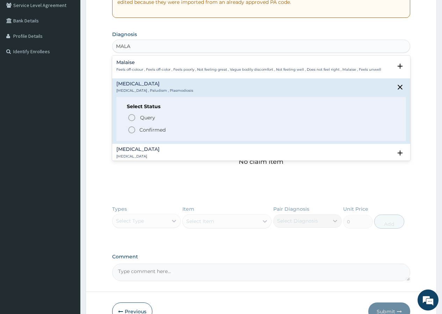
click at [132, 128] on icon "status option filled" at bounding box center [132, 130] width 8 height 8
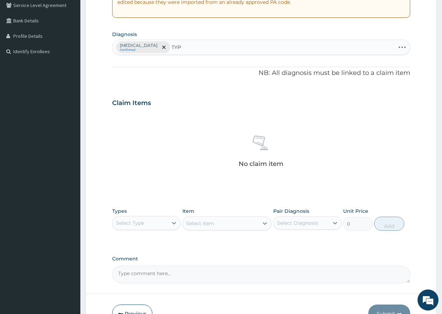
type input "TYPH"
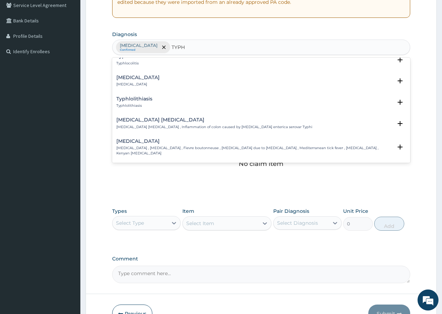
scroll to position [35, 0]
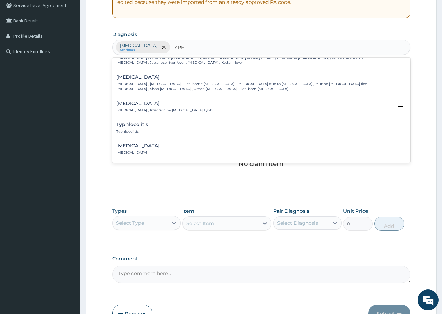
click at [149, 108] on p "Typhoid fever , Infection by Salmonella Typhi" at bounding box center [164, 110] width 97 height 5
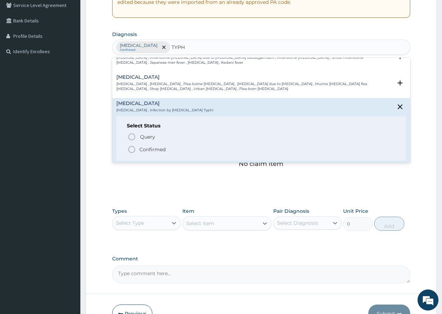
click at [132, 148] on icon "status option filled" at bounding box center [132, 149] width 8 height 8
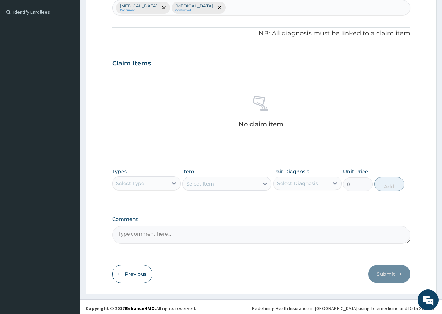
scroll to position [191, 0]
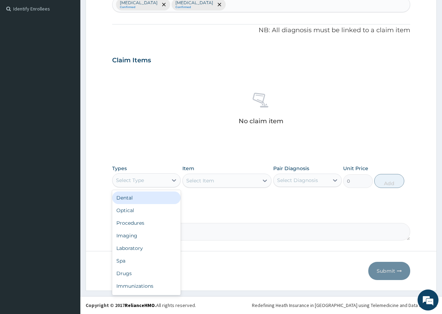
click at [165, 183] on div "Select Type" at bounding box center [140, 179] width 55 height 11
click at [151, 221] on div "Procedures" at bounding box center [146, 222] width 69 height 13
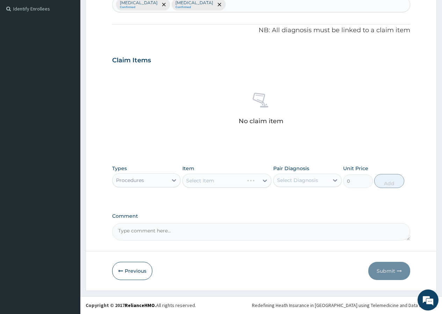
click at [246, 183] on div "Select Item" at bounding box center [228, 180] width 90 height 14
click at [265, 178] on icon at bounding box center [265, 180] width 7 height 7
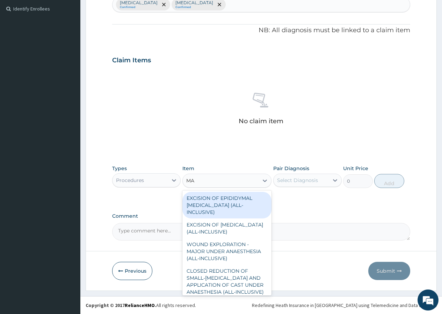
type input "M"
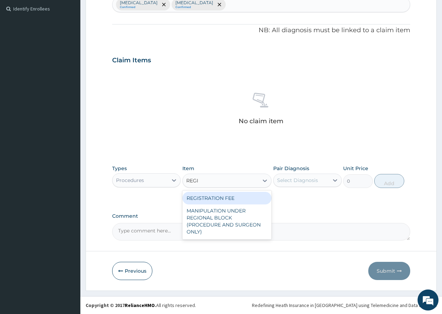
type input "REGIS"
click at [214, 197] on div "REGISTRATION FEE" at bounding box center [228, 198] width 90 height 13
type input "2500"
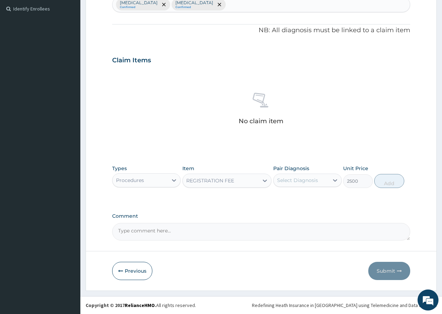
click at [322, 182] on div "Select Diagnosis" at bounding box center [301, 179] width 55 height 11
click at [281, 198] on input "checkbox" at bounding box center [280, 197] width 5 height 5
checkbox input "true"
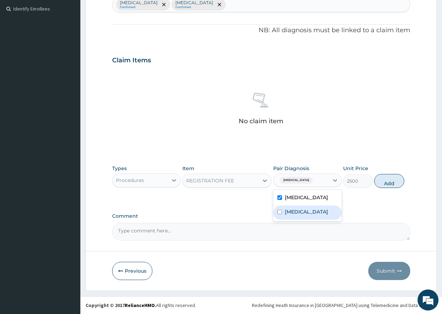
click at [279, 210] on input "checkbox" at bounding box center [280, 211] width 5 height 5
checkbox input "true"
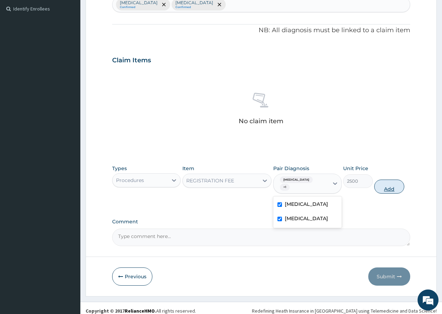
click at [387, 183] on button "Add" at bounding box center [389, 186] width 30 height 14
type input "0"
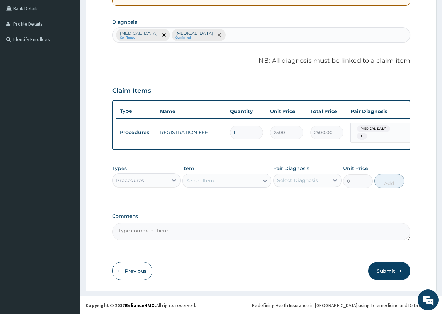
scroll to position [163, 0]
click at [204, 180] on div "Select Item" at bounding box center [200, 180] width 28 height 7
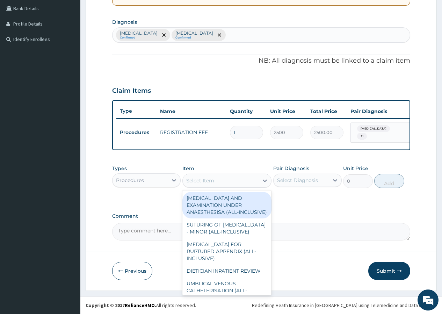
type input "C"
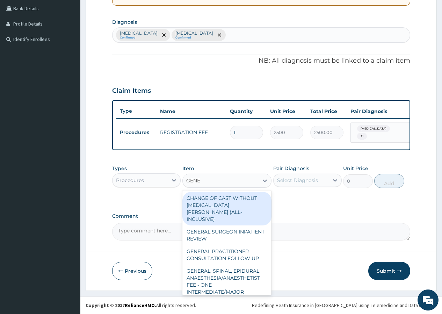
type input "GENER"
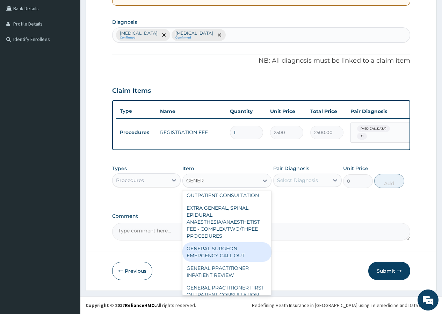
scroll to position [217, 0]
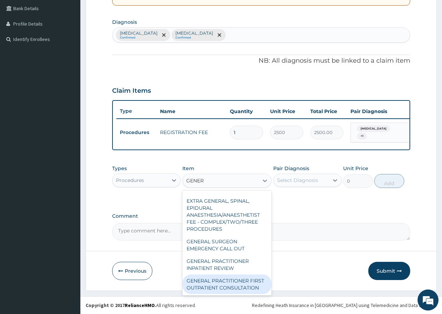
click at [220, 274] on div "GENERAL PRACTITIONER FIRST OUTPATIENT CONSULTATION" at bounding box center [228, 284] width 90 height 20
type input "3750"
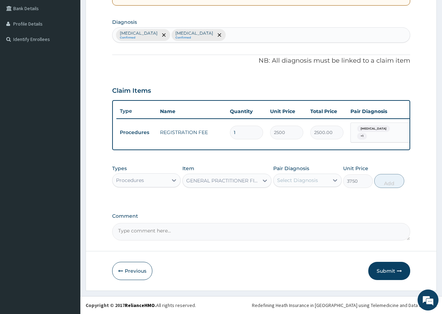
click at [328, 180] on div "Select Diagnosis" at bounding box center [301, 179] width 55 height 11
click at [278, 196] on input "checkbox" at bounding box center [280, 197] width 5 height 5
checkbox input "true"
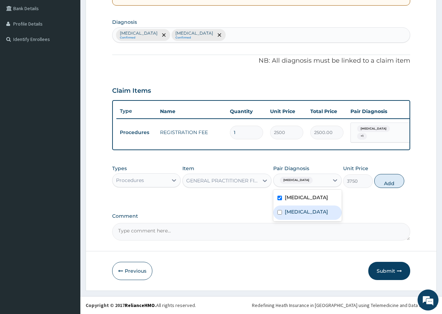
click at [281, 213] on input "checkbox" at bounding box center [280, 212] width 5 height 5
checkbox input "true"
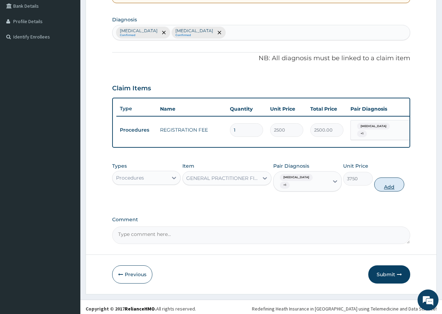
click at [394, 180] on button "Add" at bounding box center [389, 184] width 30 height 14
type input "0"
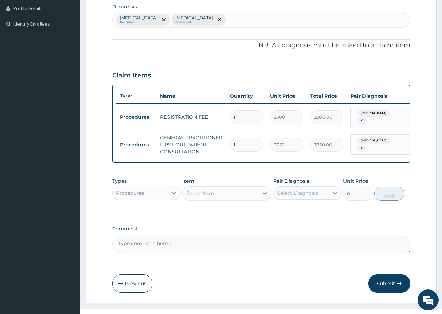
scroll to position [191, 0]
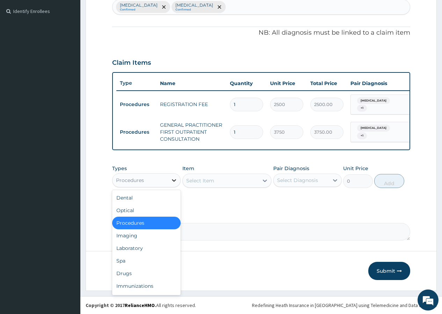
click at [170, 180] on div at bounding box center [174, 180] width 13 height 13
click at [133, 253] on div "Laboratory" at bounding box center [146, 248] width 69 height 13
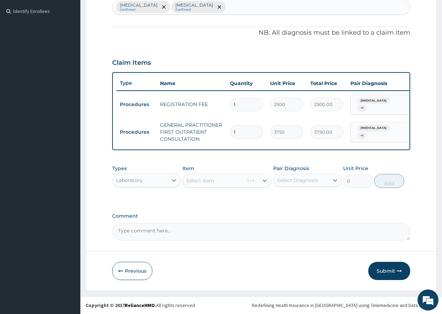
click at [264, 181] on div "Select Item" at bounding box center [228, 180] width 90 height 14
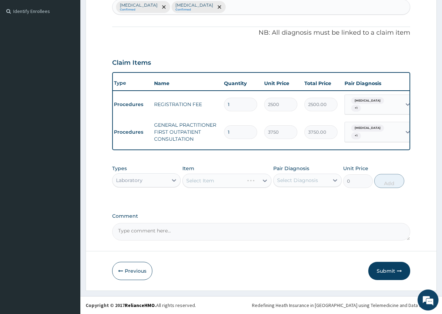
scroll to position [0, 0]
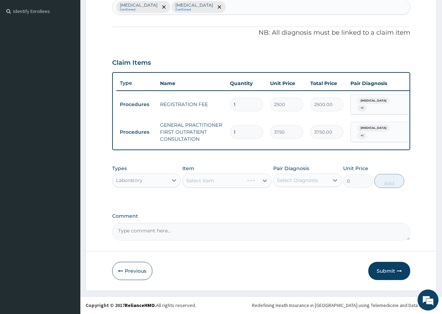
click at [265, 183] on div "Select Item" at bounding box center [228, 180] width 90 height 14
click at [266, 180] on div "Select Item" at bounding box center [228, 180] width 90 height 14
click at [256, 155] on div "PA Code / Prescription Code Enter Code(Secondary Care Only) Encounter Date 01-0…" at bounding box center [261, 60] width 298 height 362
click at [290, 198] on div "Types Laboratory Item Select Item Pair Diagnosis Select Diagnosis Unit Price 0 …" at bounding box center [261, 181] width 298 height 41
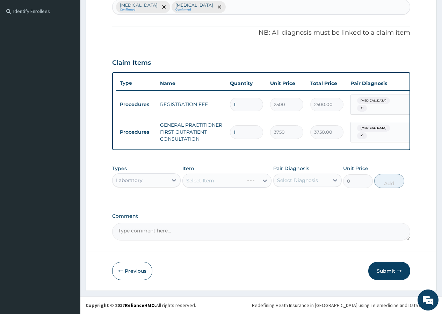
click at [265, 182] on div "Select Item" at bounding box center [228, 180] width 90 height 14
click at [162, 181] on div "Laboratory" at bounding box center [140, 179] width 55 height 11
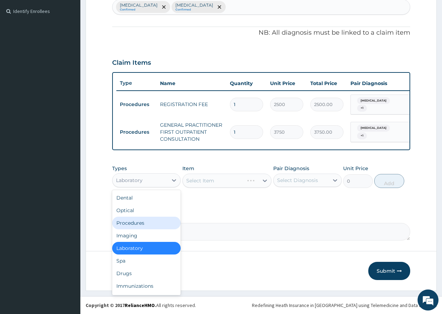
click at [141, 223] on div "Procedures" at bounding box center [146, 222] width 69 height 13
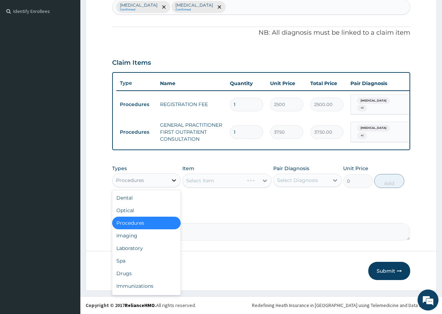
click at [174, 178] on icon at bounding box center [174, 180] width 7 height 7
click at [145, 249] on div "Laboratory" at bounding box center [146, 248] width 69 height 13
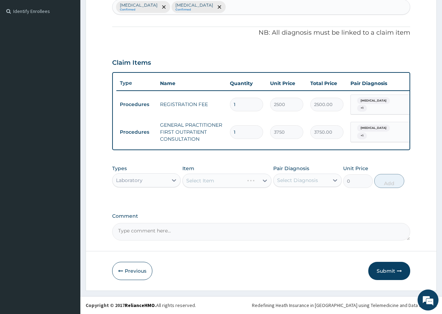
click at [257, 179] on div "Select Item" at bounding box center [228, 180] width 90 height 14
click at [270, 181] on div "Select Item" at bounding box center [228, 180] width 90 height 14
click at [266, 181] on div "Select Item" at bounding box center [228, 180] width 90 height 14
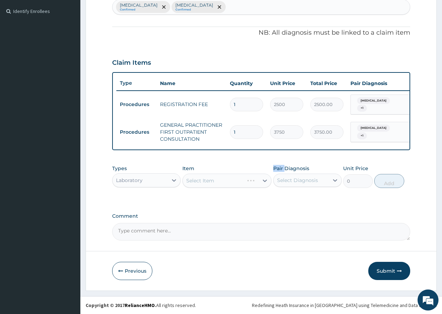
click at [266, 181] on div "Select Item" at bounding box center [228, 180] width 90 height 14
click at [244, 172] on div "Item Select Item" at bounding box center [228, 176] width 90 height 23
click at [244, 171] on div "Item Select Item" at bounding box center [228, 176] width 90 height 23
drag, startPoint x: 244, startPoint y: 171, endPoint x: 234, endPoint y: 170, distance: 10.6
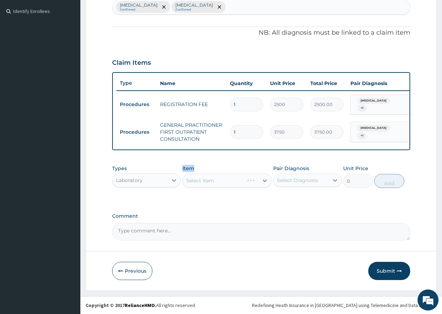
click at [236, 170] on div "Item Select Item" at bounding box center [228, 176] width 90 height 23
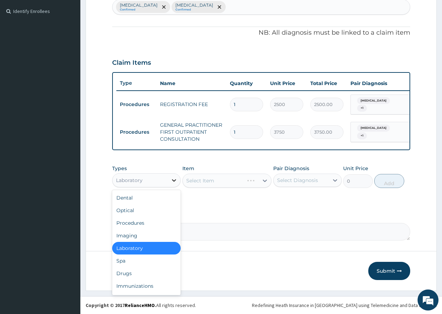
click at [174, 182] on icon at bounding box center [174, 180] width 7 height 7
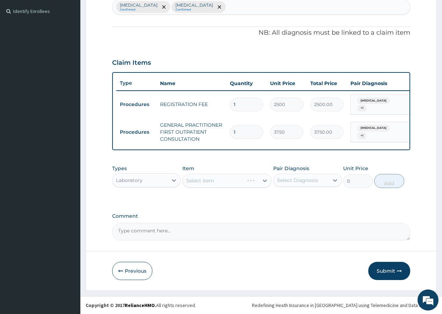
click at [243, 191] on div "Types Laboratory Item Select Item Pair Diagnosis Select Diagnosis Unit Price 0 …" at bounding box center [261, 181] width 298 height 41
click at [230, 184] on div "Select Item" at bounding box center [221, 180] width 76 height 11
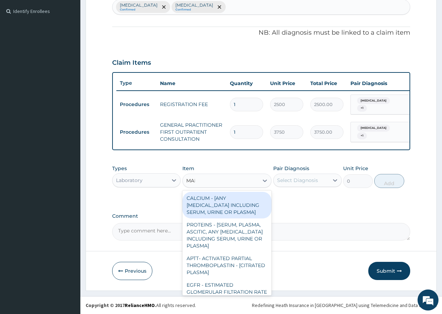
type input "MALA"
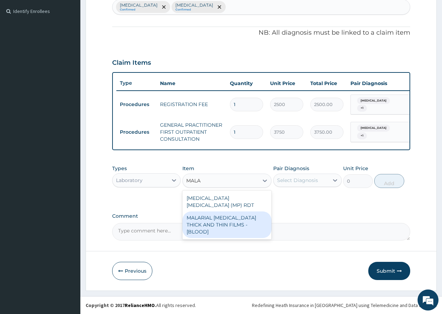
click at [244, 217] on div "MALARIAL PARASITE THICK AND THIN FILMS - [BLOOD]" at bounding box center [228, 224] width 90 height 27
type input "2187.5"
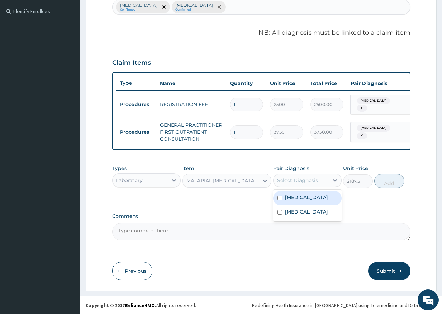
click at [315, 183] on div "Select Diagnosis" at bounding box center [297, 180] width 41 height 7
drag, startPoint x: 281, startPoint y: 196, endPoint x: 294, endPoint y: 196, distance: 13.3
click at [283, 196] on div "Malaria" at bounding box center [307, 198] width 69 height 14
checkbox input "true"
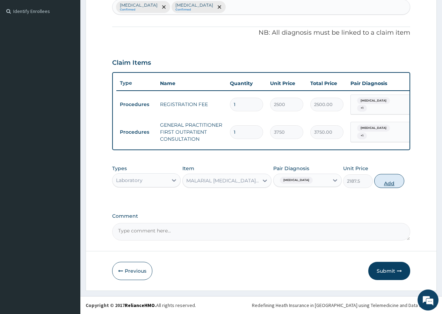
click at [389, 180] on button "Add" at bounding box center [389, 181] width 30 height 14
type input "0"
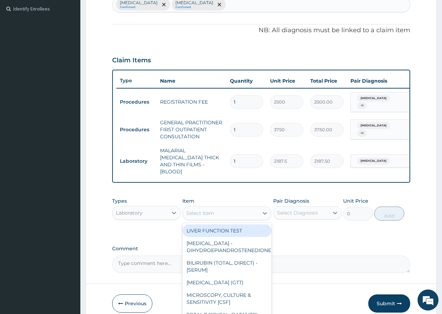
click at [218, 210] on div "Select Item" at bounding box center [221, 212] width 76 height 11
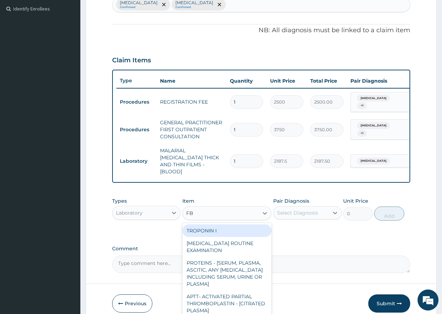
type input "FBC"
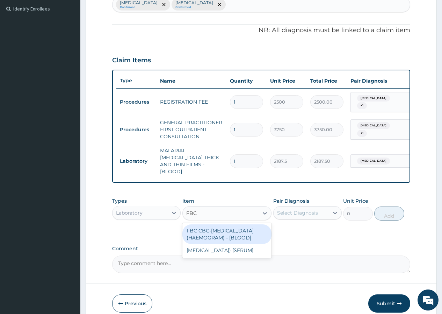
click at [228, 229] on div "FBC CBC-COMPLETE BLOOD COUNT (HAEMOGRAM) - [BLOOD]" at bounding box center [228, 234] width 90 height 20
type input "5000"
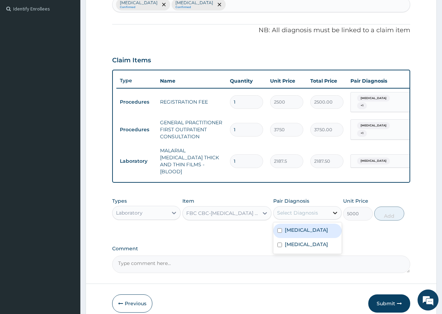
click at [334, 212] on div at bounding box center [335, 212] width 13 height 13
click at [278, 242] on input "checkbox" at bounding box center [280, 244] width 5 height 5
checkbox input "true"
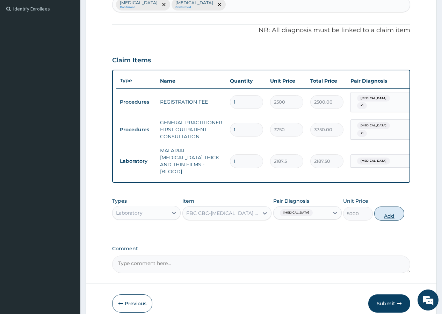
click at [396, 210] on button "Add" at bounding box center [389, 213] width 30 height 14
type input "0"
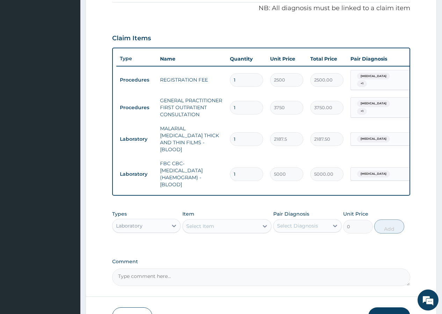
scroll to position [226, 0]
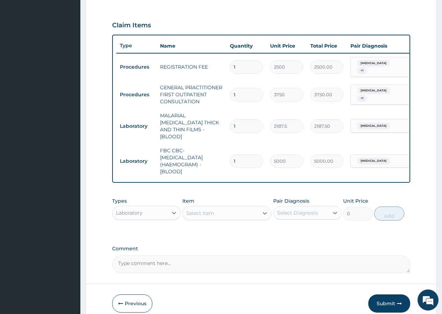
click at [167, 212] on div "Laboratory" at bounding box center [140, 212] width 55 height 11
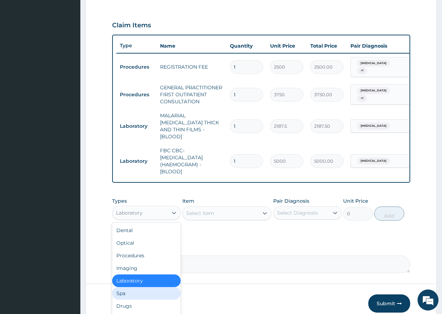
scroll to position [24, 0]
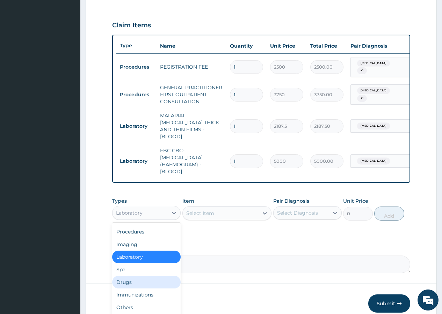
click at [164, 276] on div "Drugs" at bounding box center [146, 282] width 69 height 13
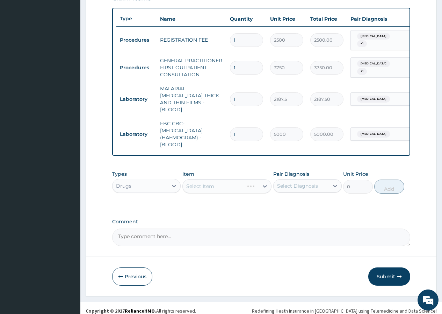
scroll to position [253, 0]
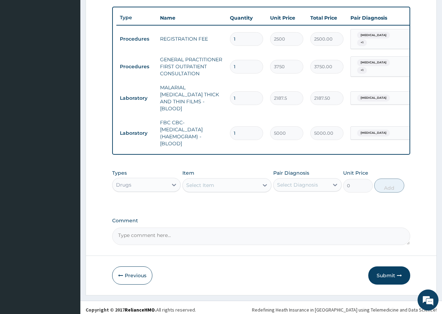
click at [245, 181] on div "Select Item" at bounding box center [221, 184] width 76 height 11
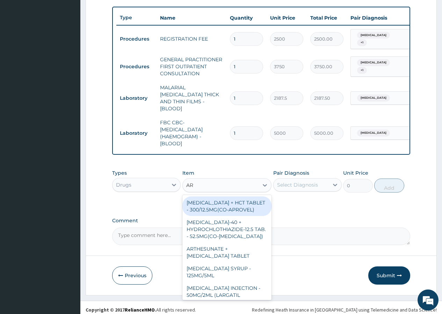
type input "A"
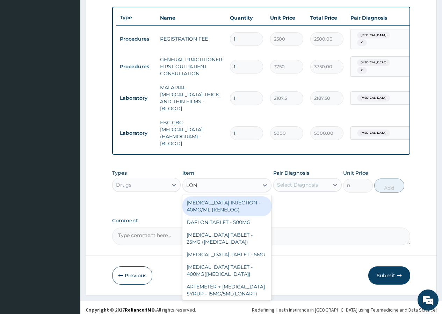
type input "LONA"
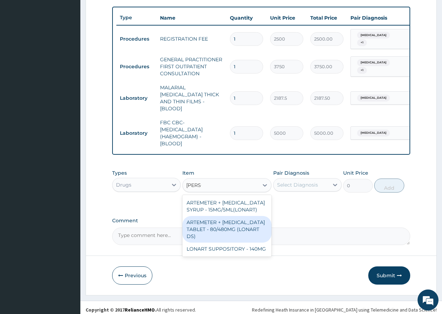
click at [235, 222] on div "ARTEMETER + LUMEFANTRINE TABLET - 80/480MG (LONART DS)" at bounding box center [228, 229] width 90 height 27
type input "588"
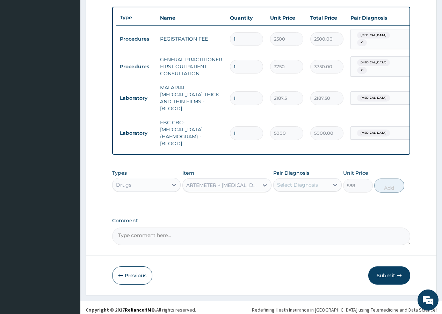
click at [327, 180] on div "Select Diagnosis" at bounding box center [301, 184] width 55 height 11
click at [281, 200] on input "checkbox" at bounding box center [280, 202] width 5 height 5
checkbox input "true"
click at [391, 184] on button "Add" at bounding box center [389, 185] width 30 height 14
type input "0"
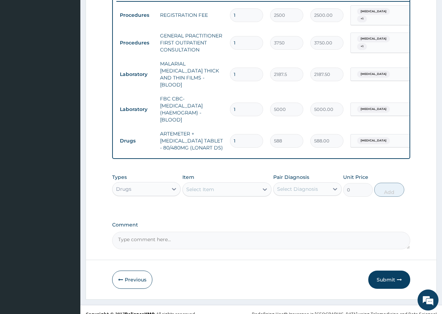
scroll to position [281, 0]
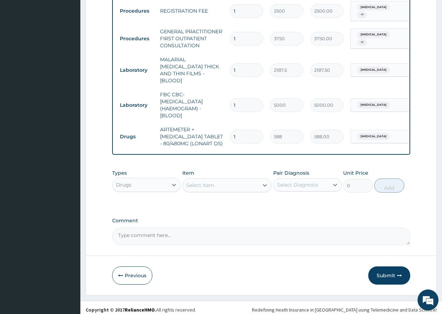
click at [221, 179] on div "Select Item" at bounding box center [221, 184] width 76 height 11
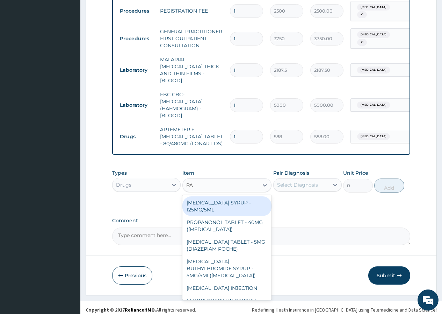
type input "PAR"
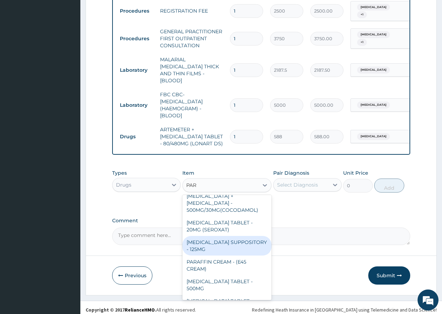
scroll to position [175, 0]
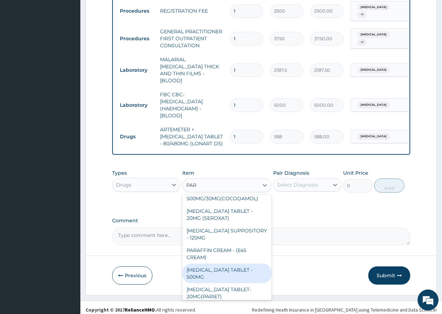
click at [235, 263] on div "PARACETAMOL TABLET - 500MG" at bounding box center [228, 273] width 90 height 20
type input "33.599999999999994"
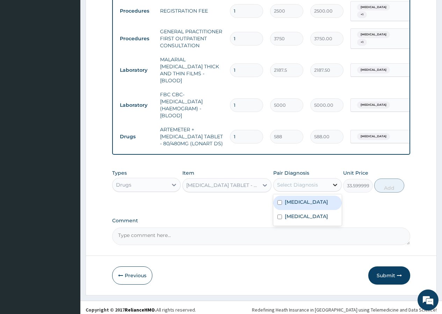
click at [338, 184] on div at bounding box center [335, 184] width 13 height 13
drag, startPoint x: 281, startPoint y: 198, endPoint x: 285, endPoint y: 196, distance: 4.3
click at [283, 197] on div "Malaria" at bounding box center [307, 202] width 69 height 14
checkbox input "true"
click at [386, 183] on button "Add" at bounding box center [389, 185] width 30 height 14
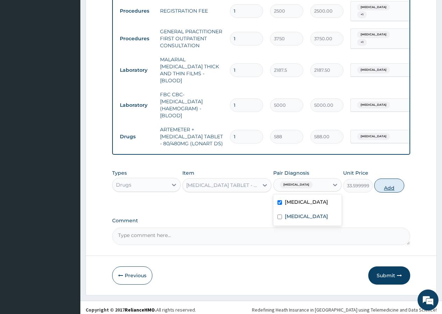
type input "0"
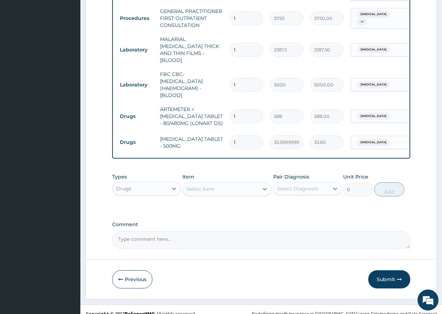
scroll to position [306, 0]
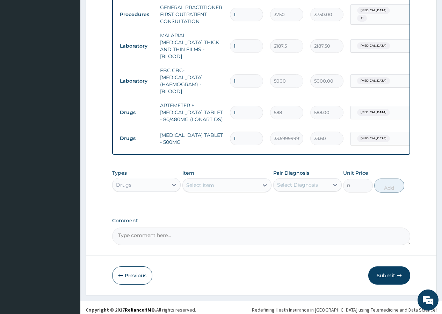
click at [245, 186] on div "Select Item" at bounding box center [228, 185] width 90 height 14
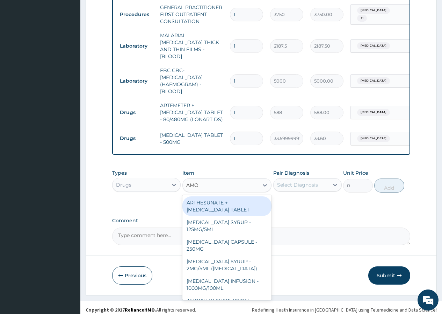
type input "AMOX"
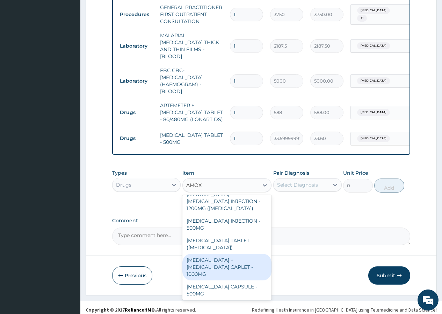
scroll to position [292, 0]
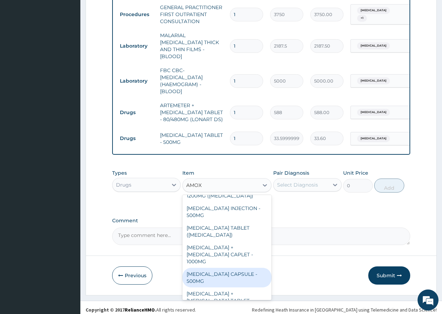
click at [218, 267] on div "AMOXICILLIN CAPSULE - 500MG" at bounding box center [228, 277] width 90 height 20
type input "112"
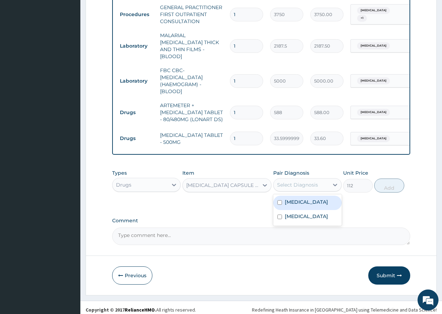
click at [314, 182] on div "Select Diagnosis" at bounding box center [297, 184] width 41 height 7
click at [281, 214] on input "checkbox" at bounding box center [280, 216] width 5 height 5
checkbox input "true"
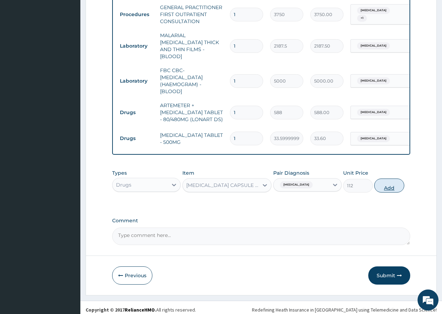
click at [387, 178] on button "Add" at bounding box center [389, 185] width 30 height 14
type input "0"
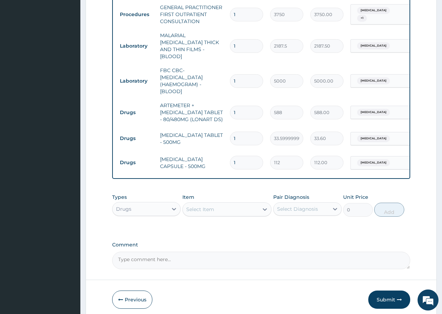
click at [240, 204] on div "Select Item" at bounding box center [221, 208] width 76 height 11
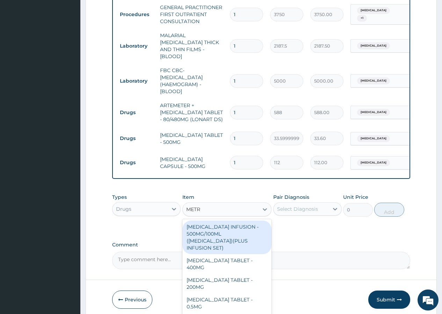
type input "METRO"
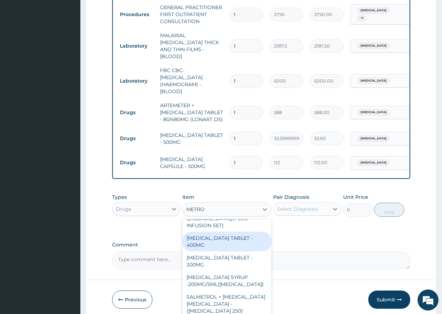
click at [229, 231] on div "METRONIDAZOLE TABLET - 400MG" at bounding box center [228, 241] width 90 height 20
type input "84"
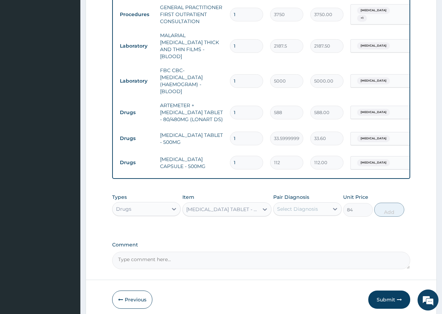
click at [316, 207] on div "Select Diagnosis" at bounding box center [297, 208] width 41 height 7
click at [280, 238] on input "checkbox" at bounding box center [280, 240] width 5 height 5
checkbox input "true"
click at [391, 206] on button "Add" at bounding box center [389, 209] width 30 height 14
type input "0"
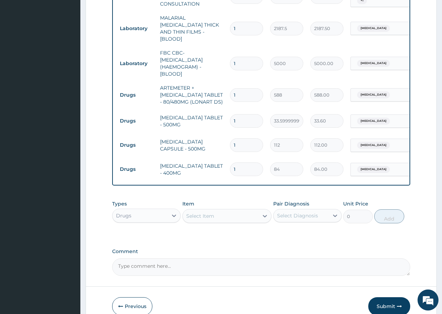
scroll to position [341, 0]
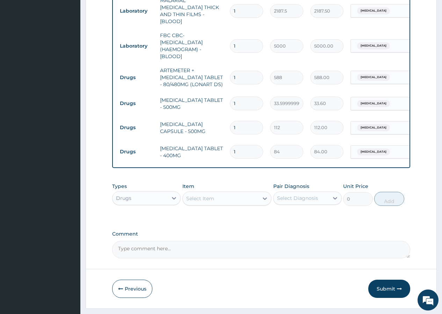
click at [243, 145] on input "1" at bounding box center [246, 152] width 33 height 14
type input "15"
type input "1260.00"
type input "15"
click at [242, 121] on input "1" at bounding box center [246, 128] width 33 height 14
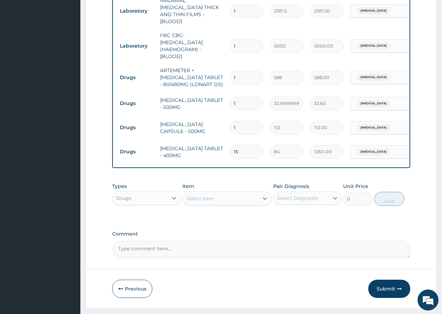
type input "15"
type input "1680.00"
type input "15"
click at [248, 97] on input "1" at bounding box center [246, 104] width 33 height 14
type input "18"
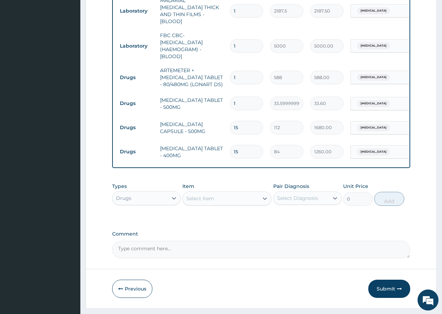
type input "604.80"
type input "18"
drag, startPoint x: 238, startPoint y: 68, endPoint x: 223, endPoint y: 67, distance: 15.4
click at [223, 67] on tr "Drugs ARTEMETER + LUMEFANTRINE TABLET - 80/480MG (LONART DS) 1 588 588.00 Malar…" at bounding box center [287, 77] width 343 height 28
type input "6"
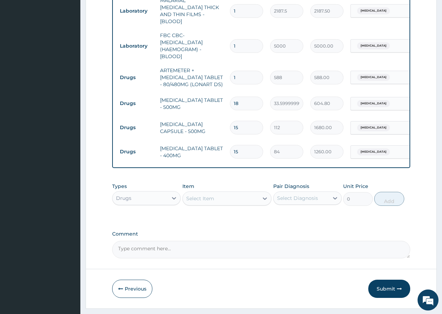
type input "3528.00"
type input "6"
click at [259, 51] on tr "Laboratory FBC CBC-COMPLETE BLOOD COUNT (HAEMOGRAM) - [BLOOD] 1 5000 5000.00 Ty…" at bounding box center [287, 45] width 343 height 35
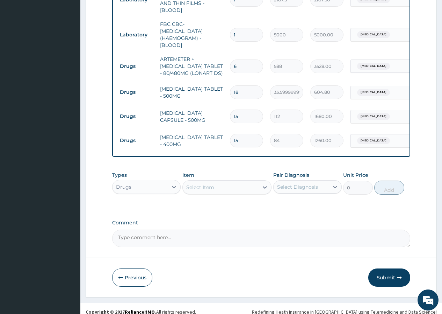
scroll to position [354, 0]
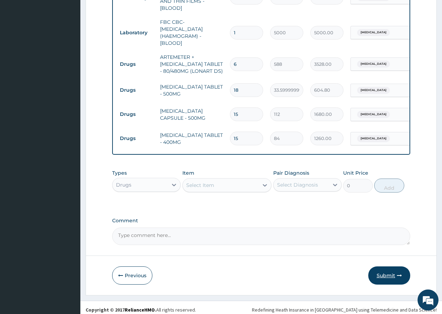
click at [386, 270] on button "Submit" at bounding box center [390, 275] width 42 height 18
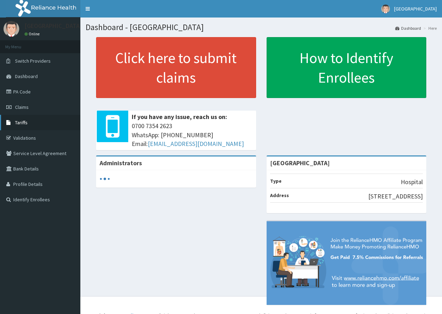
click at [49, 121] on link "Tariffs" at bounding box center [40, 122] width 80 height 15
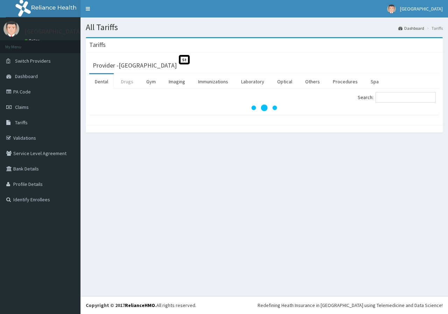
click at [129, 83] on link "Drugs" at bounding box center [126, 81] width 23 height 15
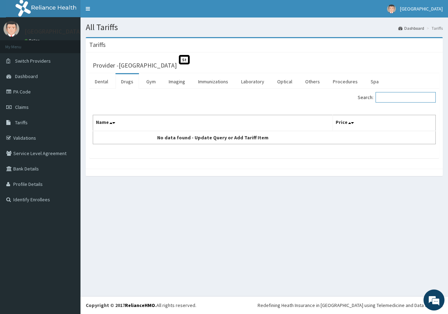
click at [405, 100] on input "Search:" at bounding box center [405, 97] width 60 height 10
type input "N"
type input "F"
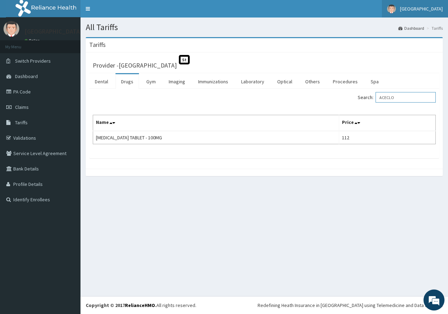
type input "ACECLO"
click at [20, 89] on link "PA Code" at bounding box center [40, 91] width 80 height 15
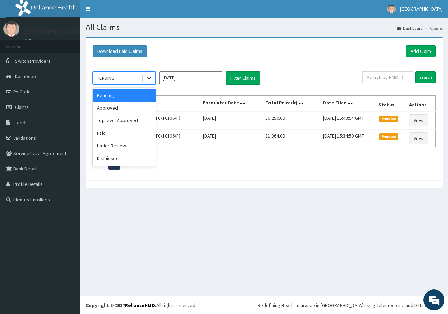
click at [152, 78] on icon at bounding box center [148, 77] width 7 height 7
click at [130, 109] on div "Approved" at bounding box center [124, 107] width 63 height 13
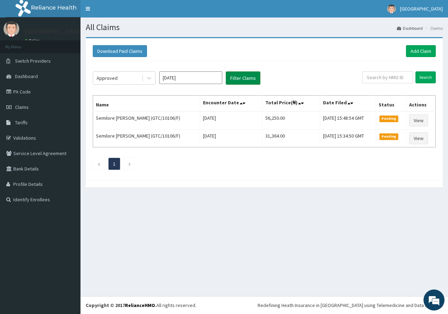
click at [237, 78] on button "Filter Claims" at bounding box center [243, 77] width 35 height 13
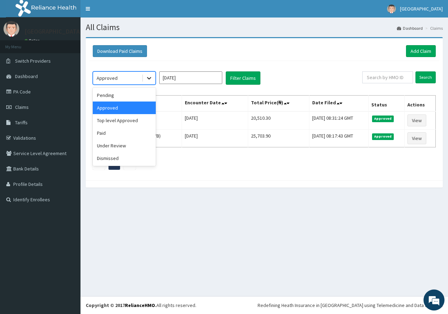
click at [149, 80] on icon at bounding box center [148, 77] width 7 height 7
click at [116, 130] on div "Paid" at bounding box center [124, 133] width 63 height 13
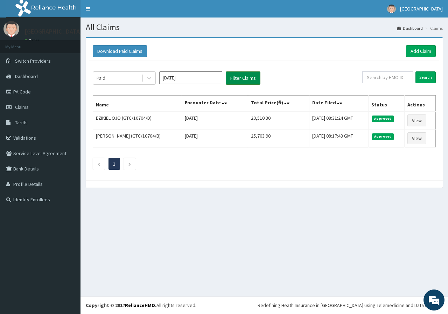
click at [247, 74] on button "Filter Claims" at bounding box center [243, 77] width 35 height 13
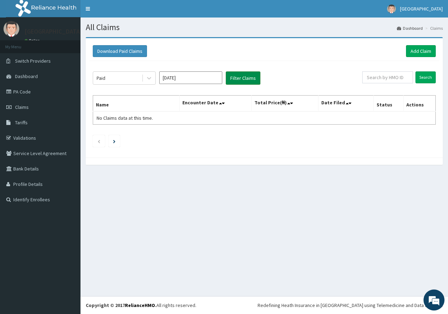
click at [253, 78] on button "Filter Claims" at bounding box center [243, 77] width 35 height 13
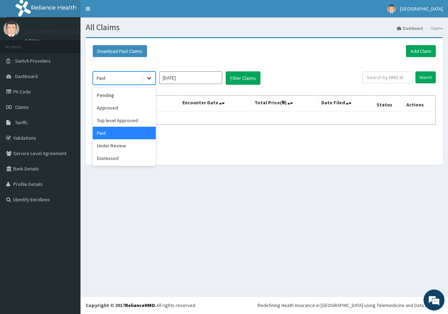
click at [146, 78] on icon at bounding box center [148, 77] width 7 height 7
click at [133, 149] on div "Under Review" at bounding box center [124, 145] width 63 height 13
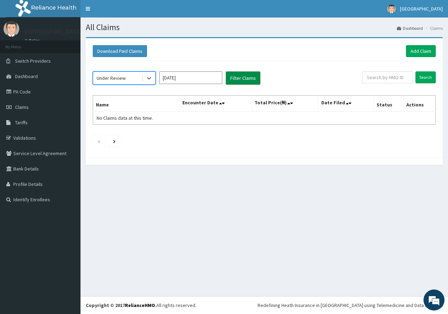
click at [244, 78] on button "Filter Claims" at bounding box center [243, 77] width 35 height 13
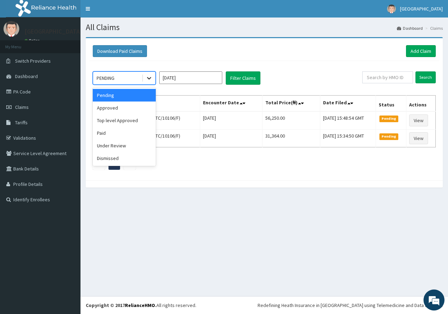
click at [149, 79] on icon at bounding box center [149, 78] width 4 height 2
click at [124, 107] on div "Approved" at bounding box center [124, 107] width 63 height 13
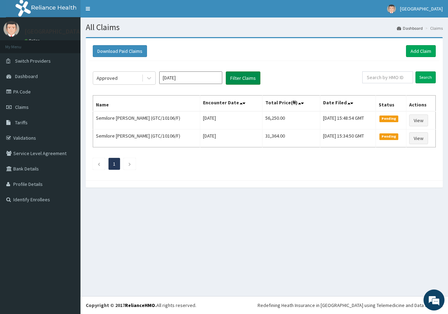
click at [237, 79] on button "Filter Claims" at bounding box center [243, 77] width 35 height 13
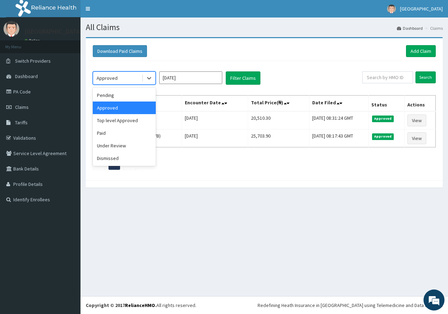
drag, startPoint x: 148, startPoint y: 74, endPoint x: 146, endPoint y: 90, distance: 15.9
click at [148, 76] on icon at bounding box center [148, 77] width 7 height 7
click at [135, 129] on div "Paid" at bounding box center [124, 133] width 63 height 13
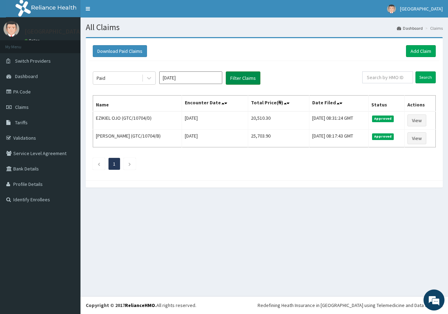
click at [234, 80] on button "Filter Claims" at bounding box center [243, 77] width 35 height 13
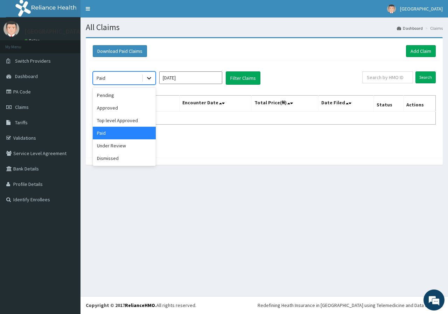
click at [152, 79] on icon at bounding box center [148, 77] width 7 height 7
click at [123, 153] on div "Dismissed" at bounding box center [124, 158] width 63 height 13
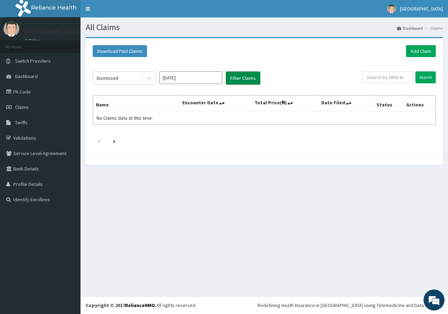
click at [232, 80] on button "Filter Claims" at bounding box center [243, 77] width 35 height 13
click at [241, 78] on button "Filter Claims" at bounding box center [243, 77] width 35 height 13
drag, startPoint x: 235, startPoint y: 78, endPoint x: 165, endPoint y: 73, distance: 70.8
click at [200, 76] on div "Dismissed [DATE] Filter Claims" at bounding box center [227, 77] width 269 height 13
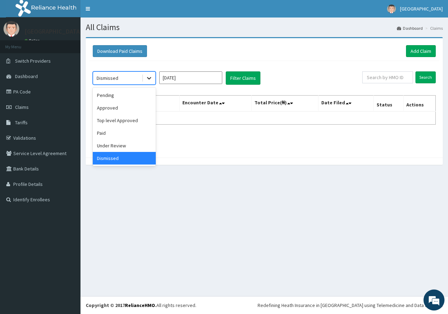
click at [149, 79] on icon at bounding box center [149, 78] width 4 height 2
click at [143, 146] on div "Under Review" at bounding box center [124, 145] width 63 height 13
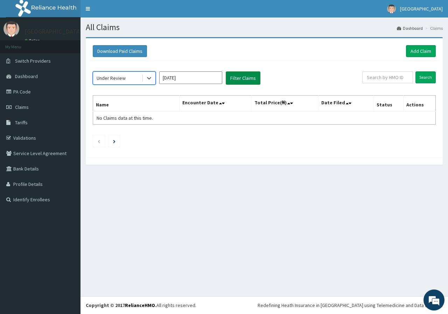
click at [238, 81] on button "Filter Claims" at bounding box center [243, 77] width 35 height 13
click at [235, 80] on button "Filter Claims" at bounding box center [243, 77] width 35 height 13
click at [148, 76] on icon at bounding box center [148, 77] width 7 height 7
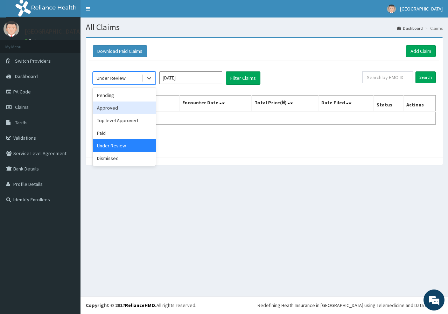
click at [137, 102] on div "Approved" at bounding box center [124, 107] width 63 height 13
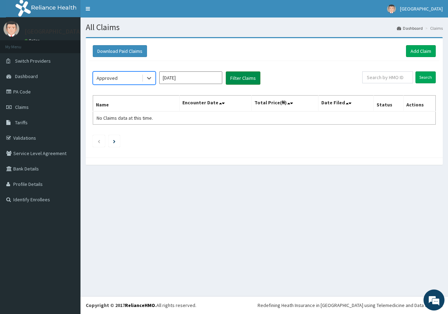
click at [245, 79] on button "Filter Claims" at bounding box center [243, 77] width 35 height 13
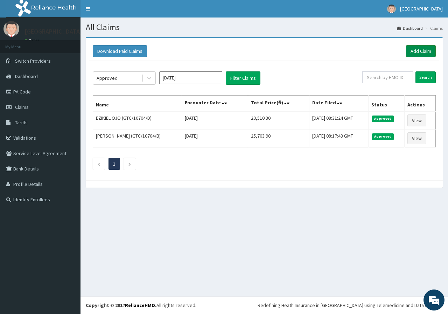
click at [410, 51] on link "Add Claim" at bounding box center [421, 51] width 30 height 12
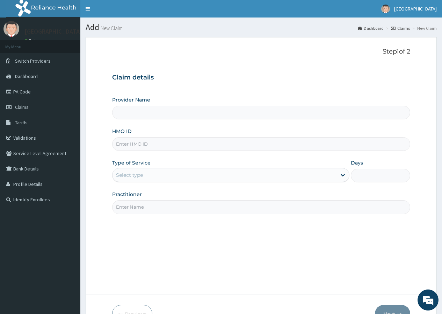
type input "[GEOGRAPHIC_DATA]"
click at [171, 141] on input "HMO ID" at bounding box center [261, 144] width 298 height 14
paste input "MPM/10014/A"
type input "MPM/10014/A"
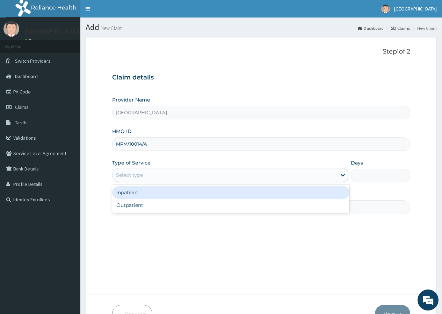
click at [150, 176] on div "Select type" at bounding box center [225, 174] width 224 height 11
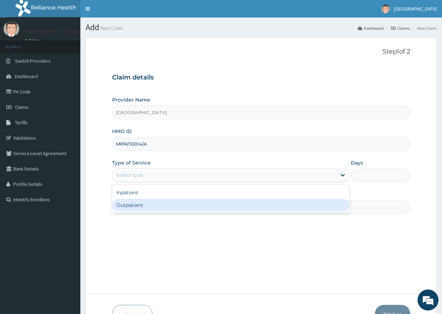
drag, startPoint x: 148, startPoint y: 208, endPoint x: 159, endPoint y: 206, distance: 11.7
click at [148, 208] on div "Outpatient" at bounding box center [230, 205] width 237 height 13
type input "1"
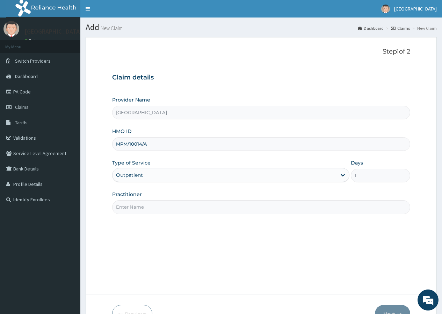
click at [219, 207] on input "Practitioner" at bounding box center [261, 207] width 298 height 14
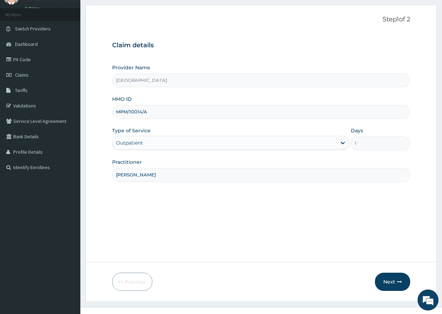
scroll to position [43, 0]
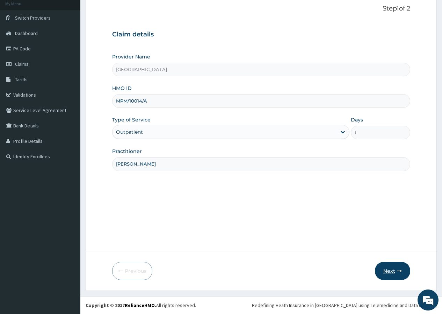
type input "[PERSON_NAME]"
click at [402, 268] on icon "button" at bounding box center [399, 270] width 5 height 5
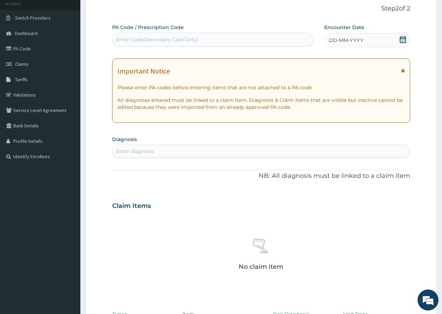
drag, startPoint x: 181, startPoint y: 40, endPoint x: 134, endPoint y: 40, distance: 47.9
click at [132, 41] on div "Enter Code(Secondary Care Only)" at bounding box center [157, 39] width 82 height 7
paste input "PA/9F0FE0"
type input "PA/9F0FE0"
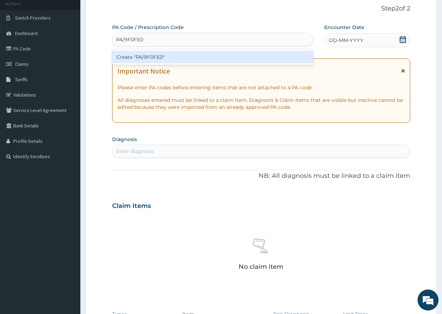
click at [238, 56] on div "Create "PA/9F0FE0"" at bounding box center [212, 57] width 201 height 13
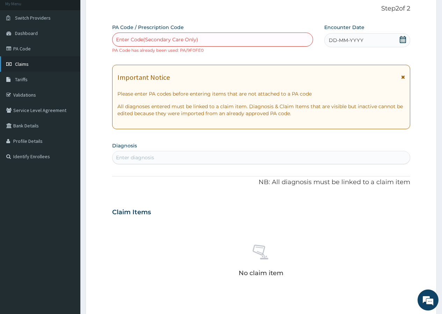
click at [24, 64] on span "Claims" at bounding box center [22, 64] width 14 height 6
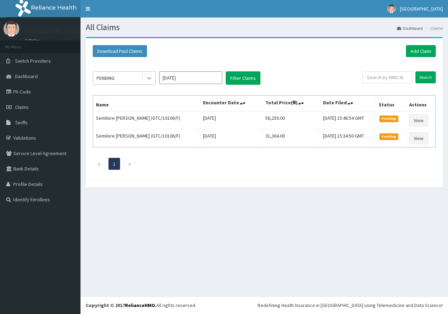
click at [151, 78] on icon at bounding box center [148, 77] width 7 height 7
click at [182, 186] on div at bounding box center [264, 183] width 357 height 7
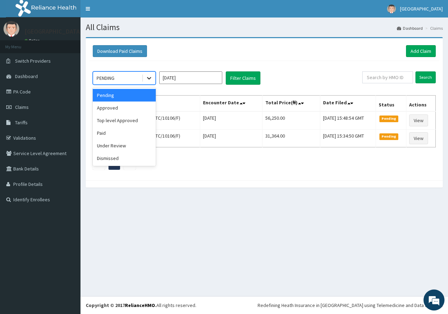
click at [150, 79] on icon at bounding box center [148, 77] width 7 height 7
click at [134, 108] on div "Approved" at bounding box center [124, 107] width 63 height 13
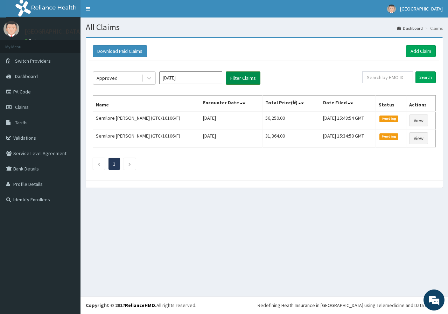
click at [252, 82] on button "Filter Claims" at bounding box center [243, 77] width 35 height 13
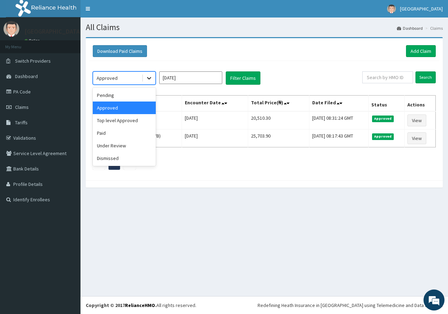
click at [151, 78] on icon at bounding box center [149, 78] width 4 height 2
click at [108, 133] on div "Paid" at bounding box center [124, 133] width 63 height 13
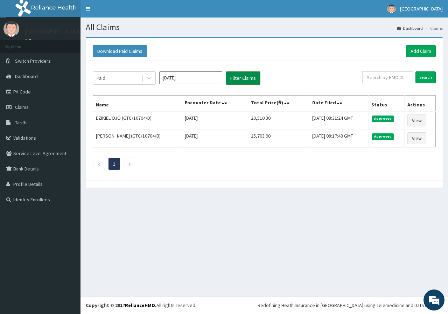
click at [235, 77] on button "Filter Claims" at bounding box center [243, 77] width 35 height 13
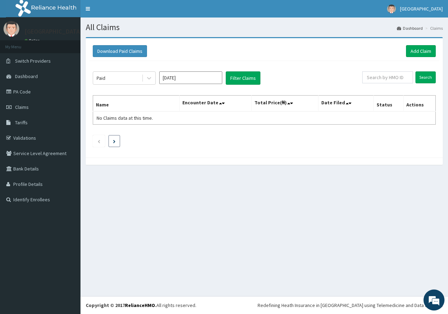
click at [112, 143] on li at bounding box center [114, 141] width 12 height 12
click at [220, 104] on icon at bounding box center [220, 103] width 3 height 5
click at [221, 103] on icon at bounding box center [220, 103] width 3 height 5
click at [223, 103] on icon at bounding box center [223, 103] width 3 height 5
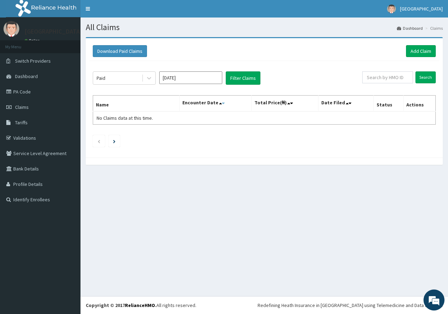
click at [223, 103] on icon at bounding box center [223, 103] width 3 height 5
click at [179, 77] on input "Aug 2025" at bounding box center [190, 77] width 63 height 13
click at [172, 134] on div "Jul" at bounding box center [170, 135] width 14 height 13
click at [251, 76] on button "Filter Claims" at bounding box center [243, 77] width 35 height 13
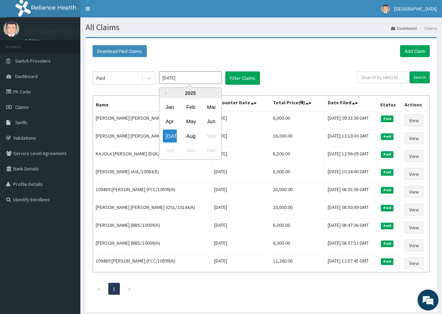
click at [192, 78] on input "Jul 2025" at bounding box center [190, 77] width 63 height 13
click at [191, 138] on div "Aug" at bounding box center [191, 135] width 14 height 13
type input "Aug 2025"
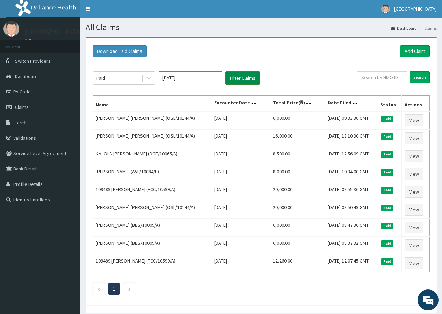
click at [242, 79] on button "Filter Claims" at bounding box center [243, 77] width 35 height 13
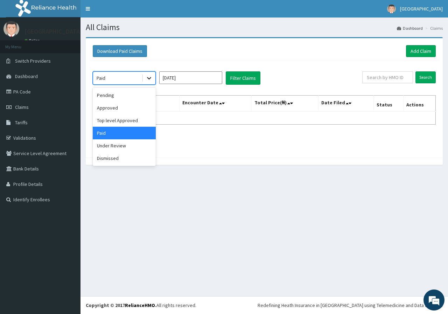
click at [145, 79] on div at bounding box center [149, 78] width 13 height 13
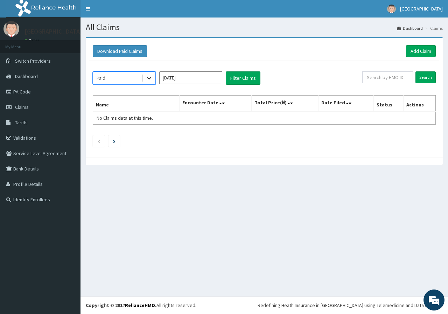
click at [152, 79] on div at bounding box center [149, 78] width 13 height 13
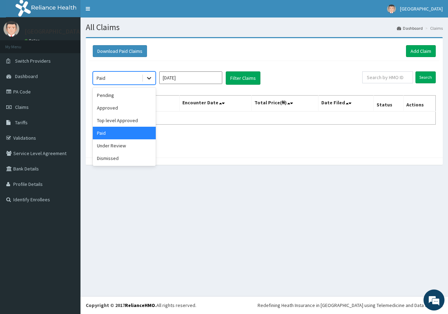
click at [150, 79] on icon at bounding box center [148, 77] width 7 height 7
click at [132, 101] on div "Pending" at bounding box center [124, 95] width 63 height 13
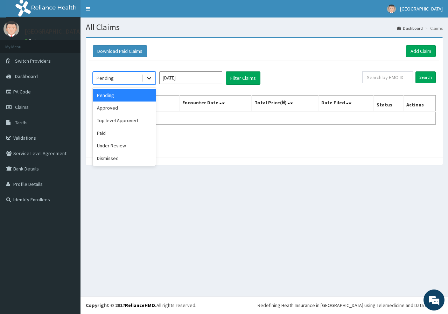
click at [146, 80] on icon at bounding box center [148, 77] width 7 height 7
click at [130, 107] on div "Approved" at bounding box center [124, 107] width 63 height 13
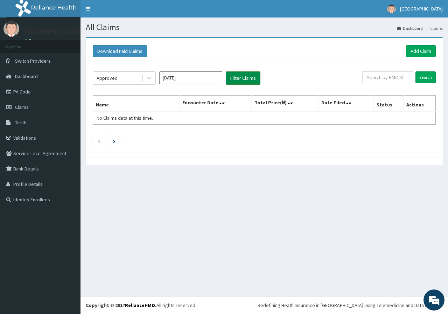
click at [251, 79] on button "Filter Claims" at bounding box center [243, 77] width 35 height 13
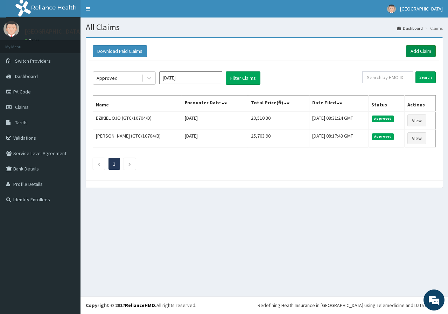
click at [423, 53] on link "Add Claim" at bounding box center [421, 51] width 30 height 12
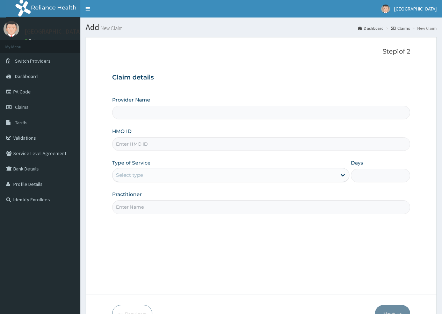
type input "[GEOGRAPHIC_DATA]"
click at [172, 147] on input "HMO ID" at bounding box center [261, 144] width 298 height 14
type input "C"
type input "c"
type input "CAX/100047/A"
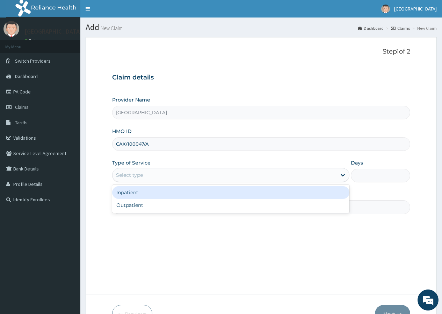
click at [130, 174] on div "Select type" at bounding box center [129, 174] width 27 height 7
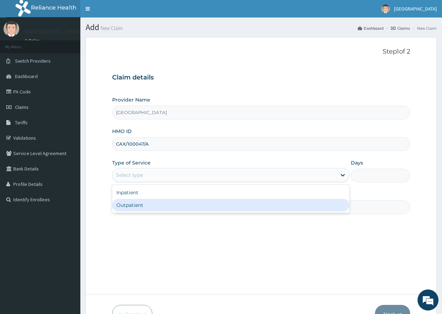
click at [136, 206] on div "Outpatient" at bounding box center [230, 205] width 237 height 13
type input "1"
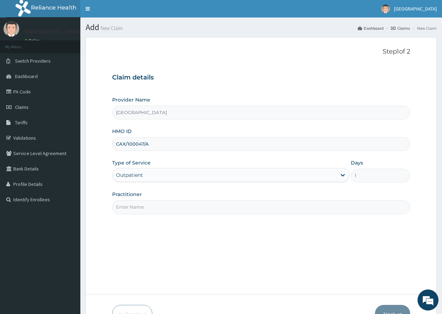
click at [137, 203] on input "Practitioner" at bounding box center [261, 207] width 298 height 14
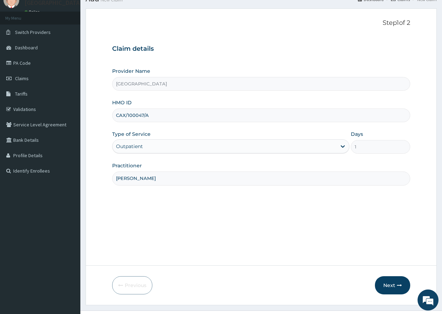
scroll to position [43, 0]
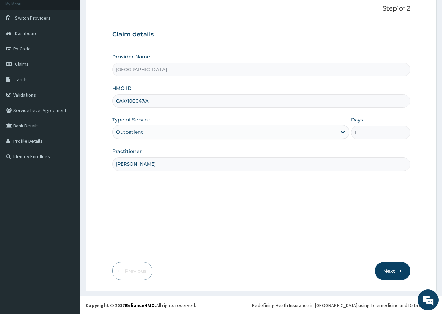
type input "[PERSON_NAME]"
click at [400, 266] on button "Next" at bounding box center [392, 271] width 35 height 18
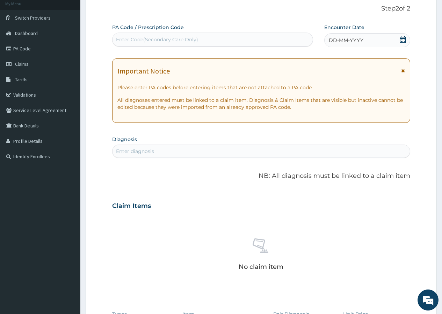
click at [405, 40] on icon at bounding box center [403, 39] width 7 height 7
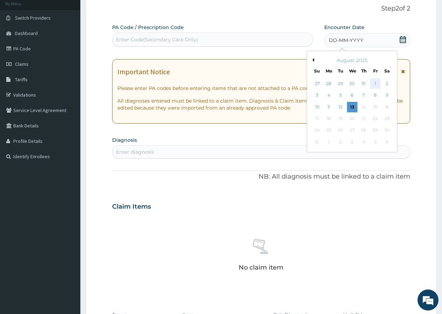
click at [377, 83] on div "1" at bounding box center [375, 83] width 10 height 10
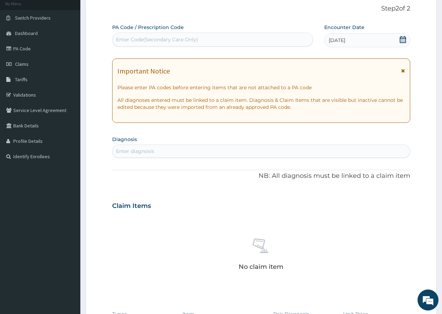
scroll to position [78, 0]
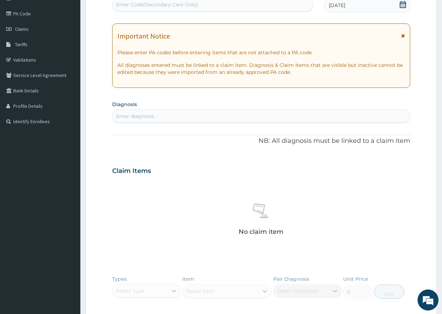
click at [163, 118] on div "Enter diagnosis" at bounding box center [262, 115] width 298 height 11
type input "PEPTIC"
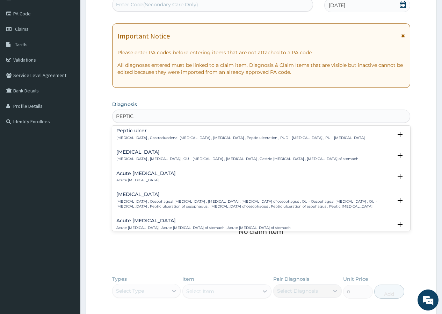
scroll to position [0, 0]
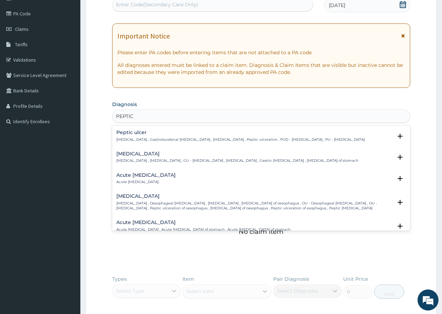
click at [172, 141] on p "[MEDICAL_DATA] , Gastroduodenal [MEDICAL_DATA] , [MEDICAL_DATA] , Peptic ulcera…" at bounding box center [240, 139] width 249 height 5
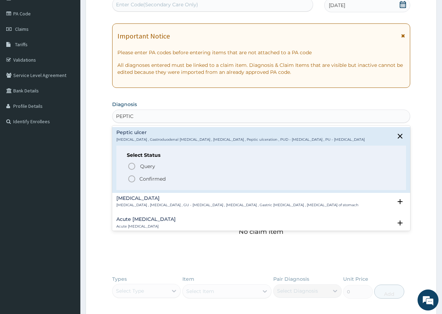
click at [133, 176] on circle "status option filled" at bounding box center [132, 179] width 6 height 6
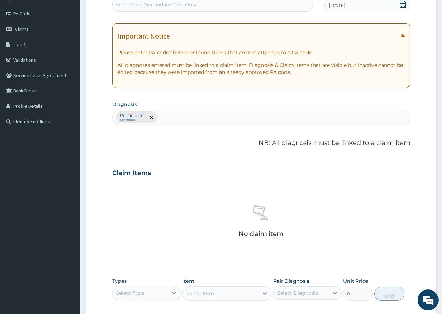
type input "N"
type input "MALA"
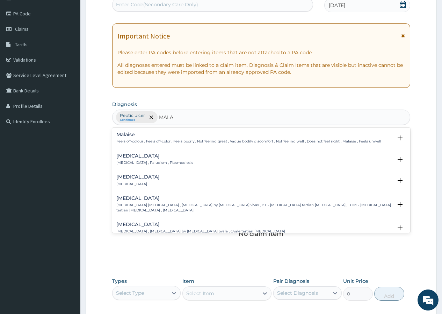
click at [147, 165] on p "[MEDICAL_DATA] , Paludism , Plasmodiosis" at bounding box center [154, 162] width 77 height 5
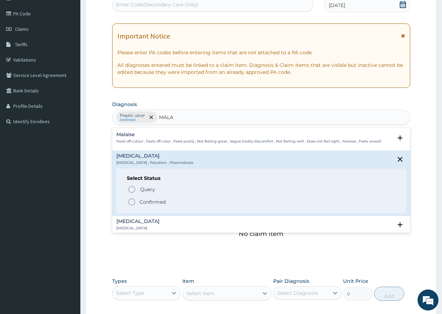
click at [132, 203] on icon "status option filled" at bounding box center [132, 202] width 8 height 8
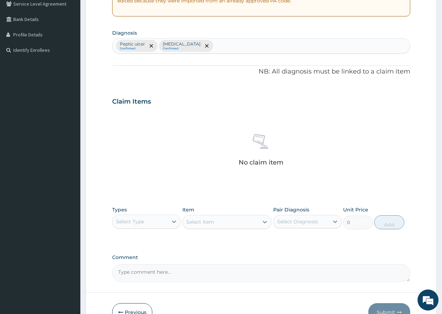
scroll to position [191, 0]
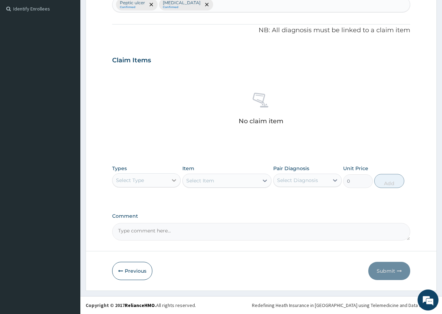
click at [174, 180] on icon at bounding box center [174, 180] width 7 height 7
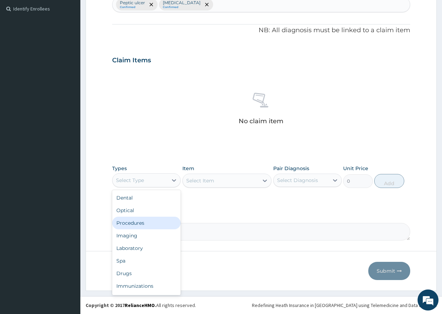
click at [146, 223] on div "Procedures" at bounding box center [146, 222] width 69 height 13
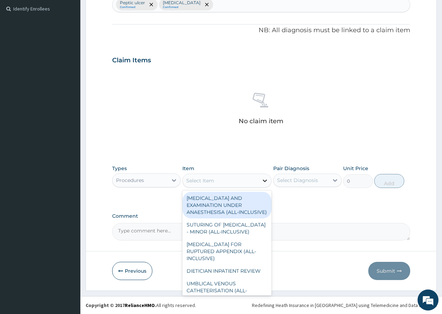
click at [259, 181] on div at bounding box center [265, 180] width 13 height 13
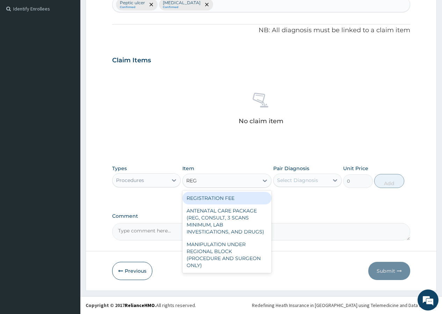
type input "REGI"
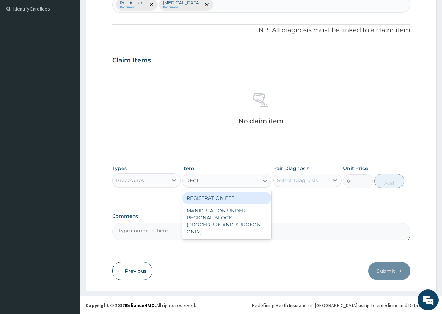
click at [240, 199] on div "REGISTRATION FEE" at bounding box center [228, 198] width 90 height 13
type input "2500"
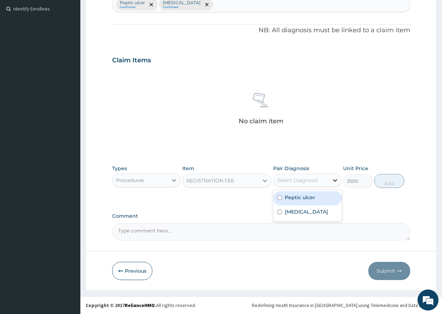
drag, startPoint x: 340, startPoint y: 183, endPoint x: 336, endPoint y: 181, distance: 4.2
click at [337, 182] on div at bounding box center [335, 180] width 13 height 13
click at [279, 198] on input "checkbox" at bounding box center [280, 197] width 5 height 5
checkbox input "true"
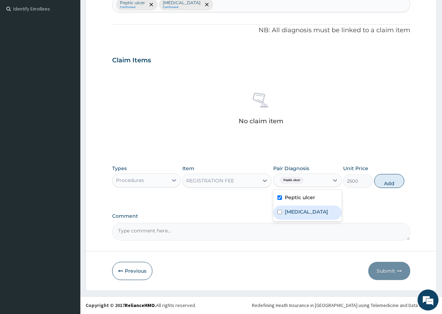
click at [279, 210] on input "checkbox" at bounding box center [280, 211] width 5 height 5
checkbox input "true"
click at [398, 179] on button "Add" at bounding box center [389, 181] width 30 height 14
type input "0"
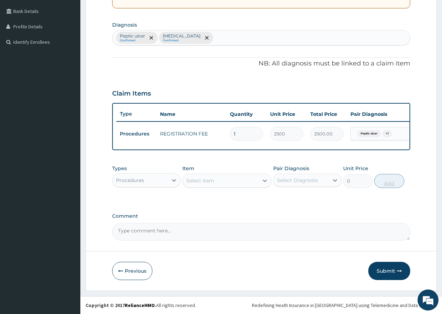
scroll to position [163, 0]
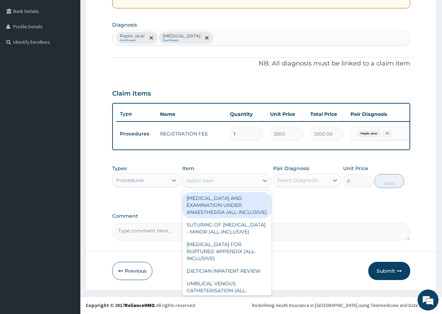
click at [229, 183] on div "Select Item" at bounding box center [221, 180] width 76 height 11
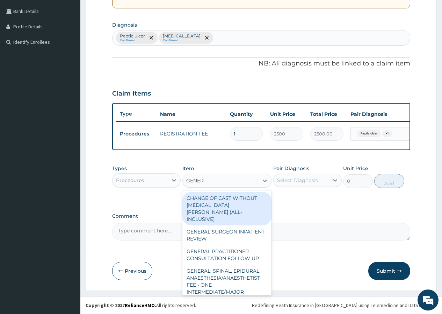
type input "GENERA"
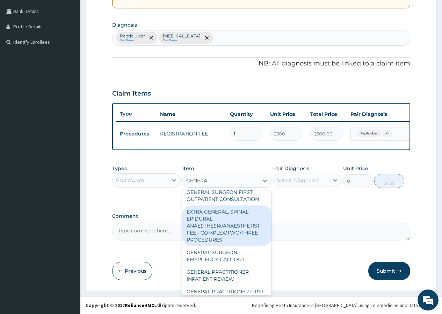
scroll to position [217, 0]
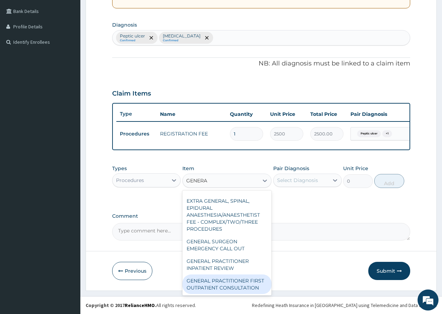
click at [203, 280] on div "GENERAL PRACTITIONER FIRST OUTPATIENT CONSULTATION" at bounding box center [228, 284] width 90 height 20
type input "3750"
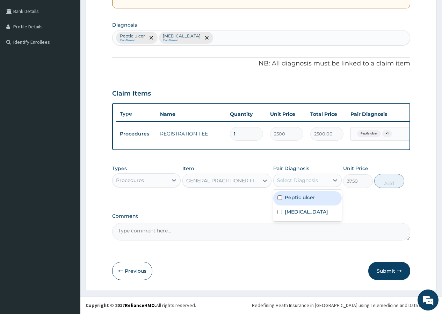
click at [322, 179] on div "Select Diagnosis" at bounding box center [301, 179] width 55 height 11
drag, startPoint x: 279, startPoint y: 210, endPoint x: 279, endPoint y: 205, distance: 5.3
click at [279, 209] on div "Malaria" at bounding box center [307, 212] width 69 height 14
checkbox input "true"
click at [280, 196] on input "checkbox" at bounding box center [280, 197] width 5 height 5
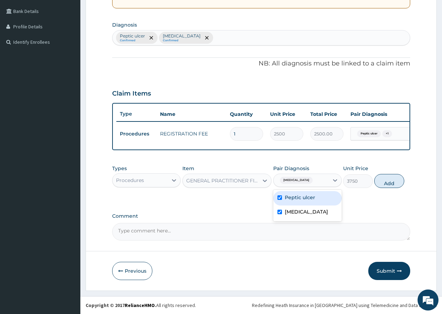
checkbox input "true"
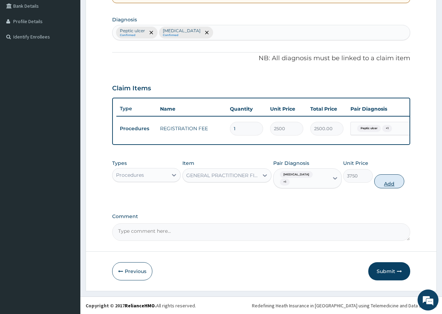
click at [383, 184] on button "Add" at bounding box center [389, 181] width 30 height 14
type input "0"
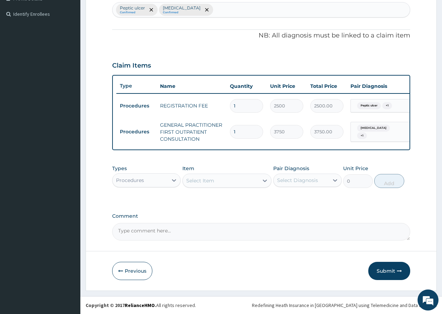
scroll to position [191, 0]
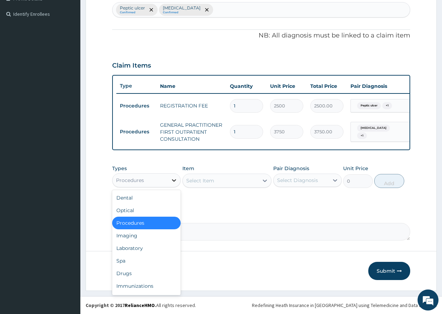
click at [175, 179] on icon at bounding box center [174, 180] width 7 height 7
click at [150, 273] on div "Drugs" at bounding box center [146, 273] width 69 height 13
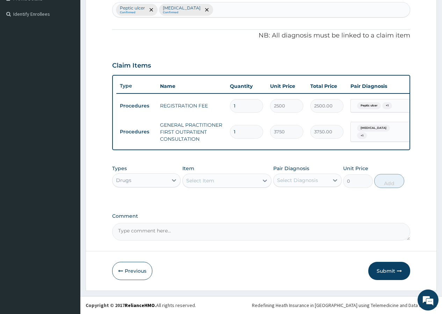
click at [264, 181] on icon at bounding box center [265, 180] width 7 height 7
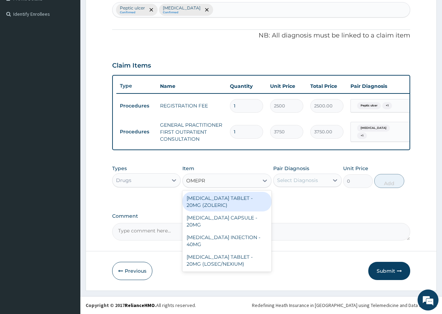
type input "OMEPRA"
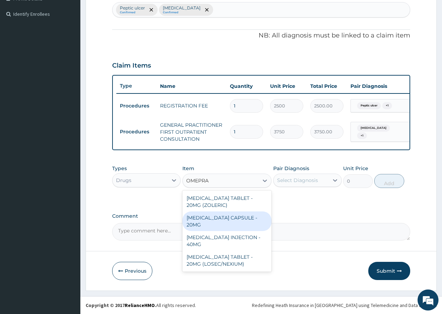
click at [229, 220] on div "OMEPRAZOLE CAPSULE - 20MG" at bounding box center [228, 221] width 90 height 20
type input "140"
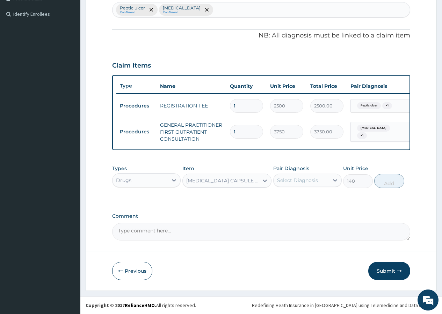
click at [323, 183] on div "Select Diagnosis" at bounding box center [301, 179] width 55 height 11
click at [280, 197] on input "checkbox" at bounding box center [280, 197] width 5 height 5
checkbox input "true"
click at [389, 185] on button "Add" at bounding box center [389, 181] width 30 height 14
type input "0"
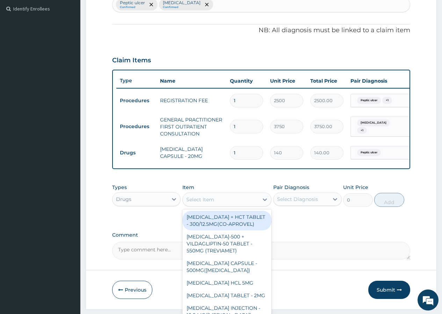
click at [224, 205] on div "Select Item" at bounding box center [221, 199] width 76 height 11
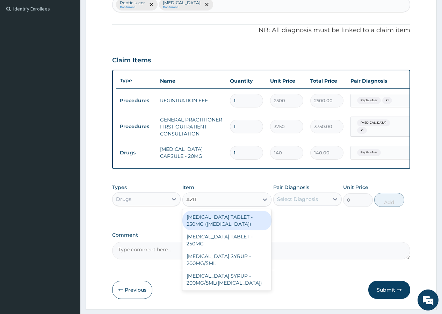
type input "AZITH"
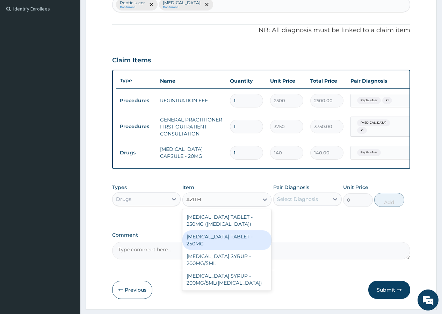
click at [233, 241] on div "AZITHROMYCIN TABLET - 250MG" at bounding box center [228, 240] width 90 height 20
type input "280"
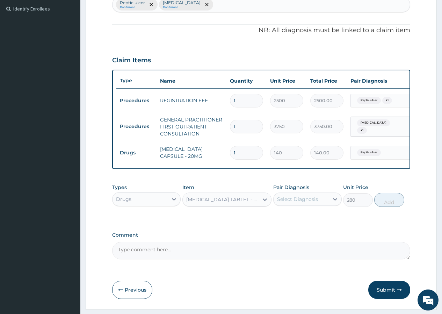
click at [233, 238] on label "Comment" at bounding box center [261, 235] width 298 height 6
click at [233, 242] on textarea "Comment" at bounding box center [261, 250] width 298 height 17
click at [264, 203] on icon at bounding box center [265, 199] width 7 height 7
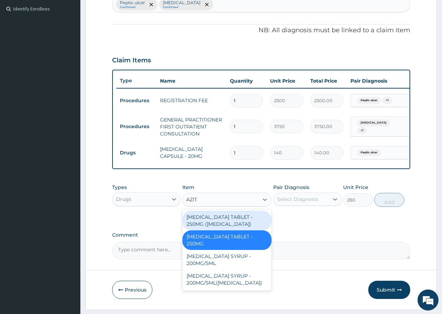
scroll to position [0, 0]
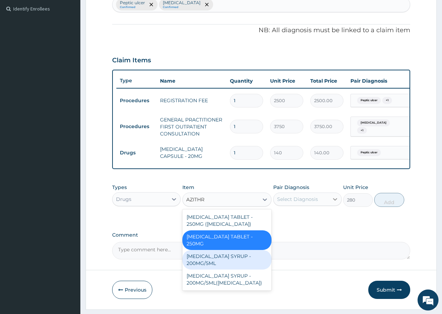
type input "AZITHR"
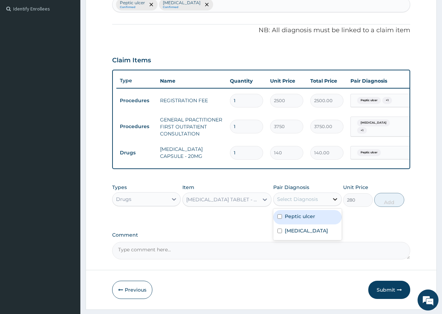
drag, startPoint x: 336, startPoint y: 204, endPoint x: 331, endPoint y: 206, distance: 5.5
click at [334, 200] on icon at bounding box center [335, 199] width 4 height 2
click at [278, 219] on input "checkbox" at bounding box center [280, 216] width 5 height 5
checkbox input "true"
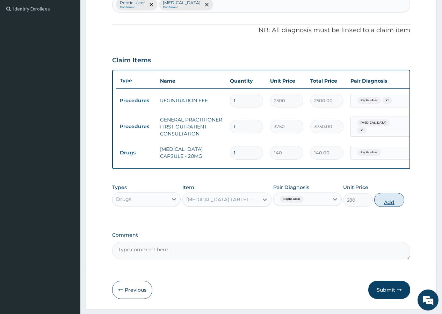
click at [399, 207] on button "Add" at bounding box center [389, 200] width 30 height 14
type input "0"
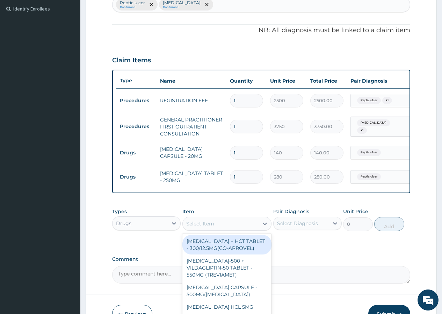
click at [199, 227] on div "Select Item" at bounding box center [200, 223] width 28 height 7
type input "LONAR"
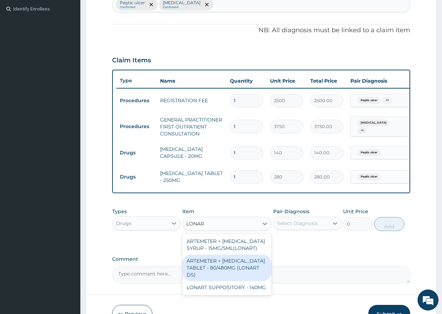
click at [229, 274] on div "ARTEMETER + LUMEFANTRINE TABLET - 80/480MG (LONART DS)" at bounding box center [228, 267] width 90 height 27
type input "588"
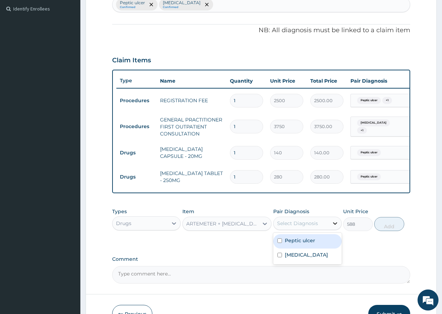
click at [330, 227] on div at bounding box center [335, 223] width 13 height 13
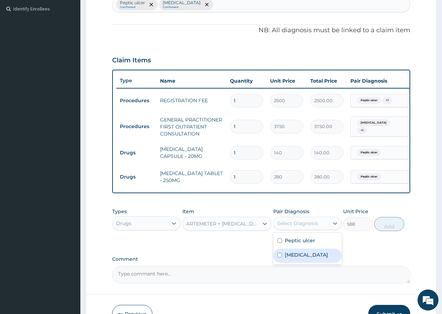
click at [280, 257] on input "checkbox" at bounding box center [280, 254] width 5 height 5
checkbox input "true"
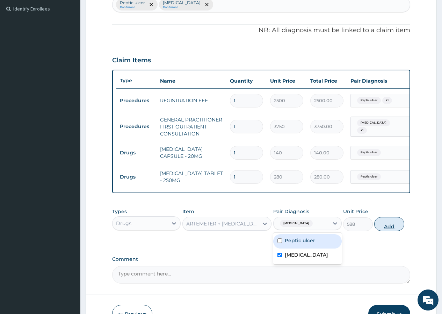
click at [395, 228] on button "Add" at bounding box center [389, 224] width 30 height 14
type input "0"
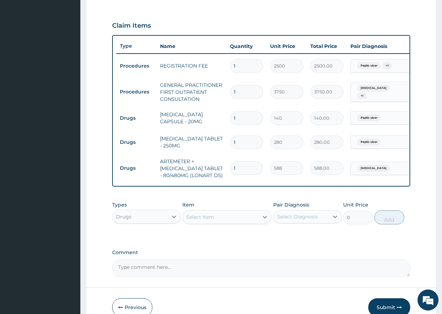
scroll to position [267, 0]
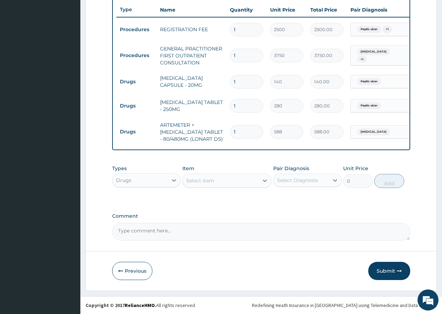
click at [249, 180] on div "Select Item" at bounding box center [221, 180] width 76 height 11
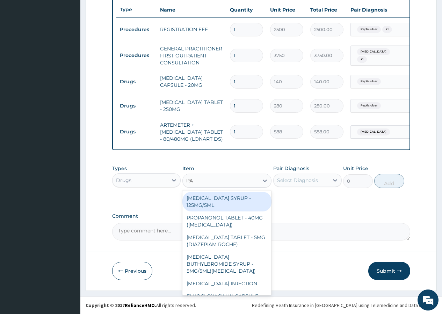
type input "PAR"
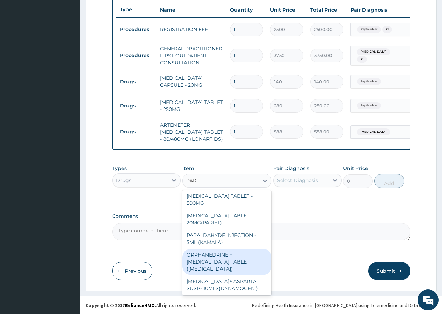
scroll to position [217, 0]
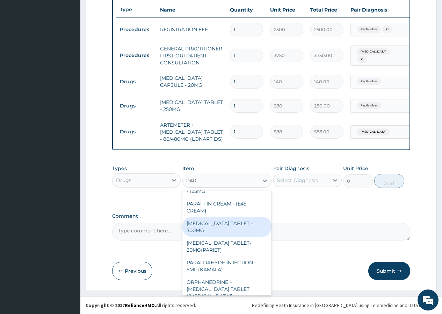
click at [216, 229] on div "PARACETAMOL TABLET - 500MG" at bounding box center [228, 227] width 90 height 20
type input "33.599999999999994"
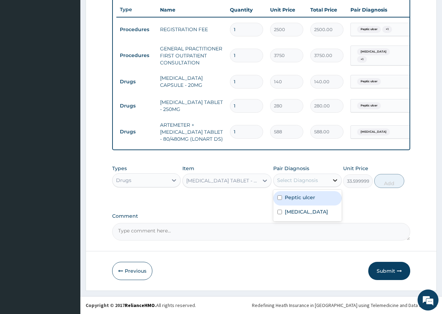
click at [336, 180] on icon at bounding box center [335, 180] width 4 height 2
click at [280, 213] on input "checkbox" at bounding box center [280, 211] width 5 height 5
checkbox input "true"
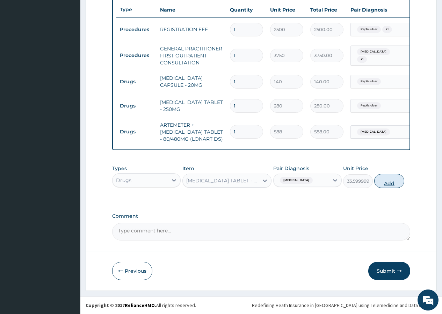
click at [383, 181] on button "Add" at bounding box center [389, 181] width 30 height 14
type input "0"
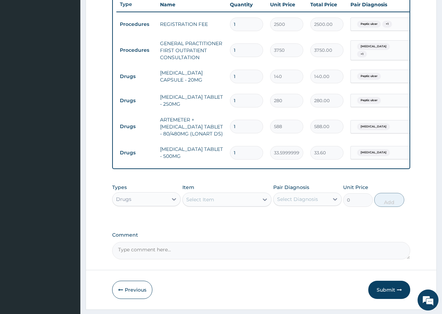
drag, startPoint x: 244, startPoint y: 77, endPoint x: 231, endPoint y: 77, distance: 13.3
click at [231, 77] on input "1" at bounding box center [246, 77] width 33 height 14
type input "2"
type input "280.00"
type input "20"
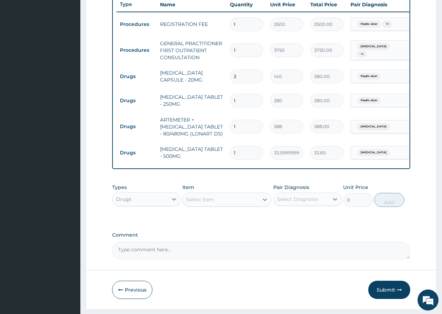
type input "2800.00"
type input "20"
drag, startPoint x: 236, startPoint y: 100, endPoint x: 230, endPoint y: 101, distance: 6.0
click at [230, 101] on input "1" at bounding box center [246, 101] width 33 height 14
type input "2"
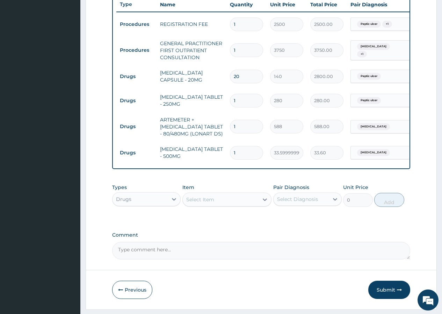
type input "560.00"
type input "20"
type input "5600.00"
type input "20"
drag, startPoint x: 238, startPoint y: 125, endPoint x: 233, endPoint y: 125, distance: 4.5
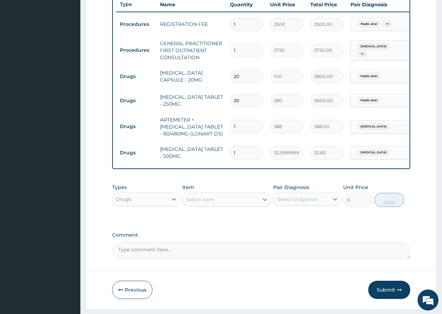
click at [233, 125] on input "1" at bounding box center [246, 127] width 33 height 14
type input "6"
type input "3528.00"
type input "6"
click at [242, 154] on input "1" at bounding box center [246, 153] width 33 height 14
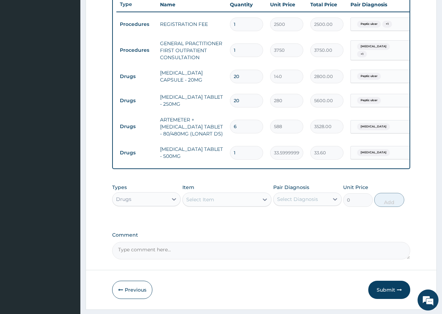
type input "18"
type input "604.80"
type input "18"
click at [262, 162] on td "18" at bounding box center [247, 152] width 40 height 21
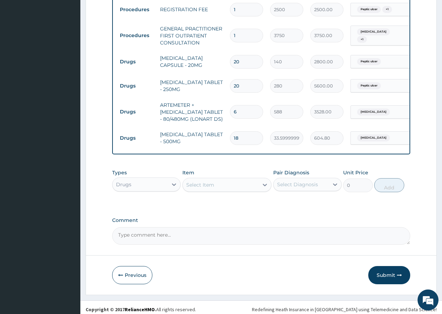
scroll to position [291, 0]
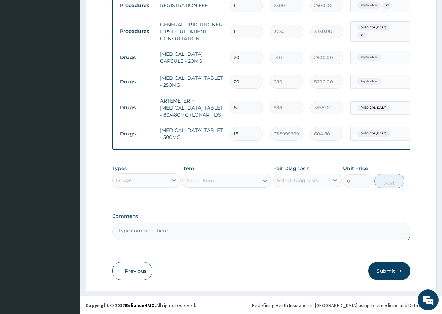
click at [383, 272] on button "Submit" at bounding box center [390, 271] width 42 height 18
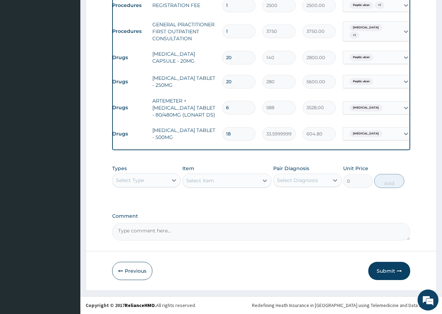
scroll to position [0, 5]
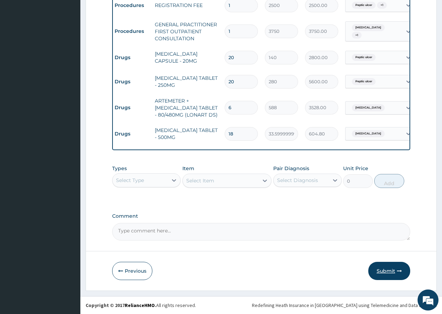
click at [391, 269] on button "Submit" at bounding box center [390, 271] width 42 height 18
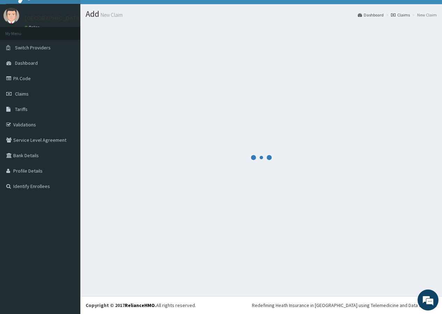
scroll to position [291, 0]
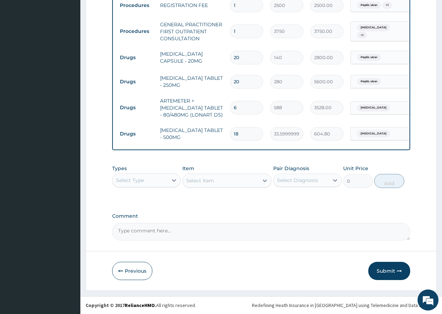
click at [301, 208] on div "PA Code / Prescription Code Enter Code(Secondary Care Only) Encounter Date 01-0…" at bounding box center [261, 10] width 298 height 459
click at [391, 272] on button "Submit" at bounding box center [390, 271] width 42 height 18
click at [389, 274] on button "Submit" at bounding box center [390, 271] width 42 height 18
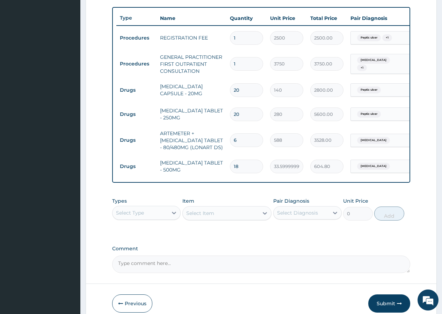
scroll to position [256, 0]
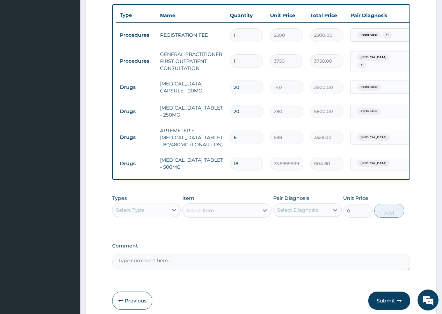
drag, startPoint x: 234, startPoint y: 172, endPoint x: 215, endPoint y: 166, distance: 20.1
click at [215, 166] on td "PARACETAMOL TABLET - 500MG" at bounding box center [192, 163] width 70 height 21
click at [387, 307] on button "Submit" at bounding box center [390, 300] width 42 height 18
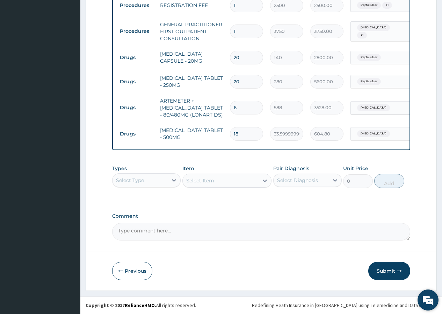
scroll to position [291, 0]
click at [396, 271] on button "Submit" at bounding box center [390, 271] width 42 height 18
click at [390, 272] on button "Submit" at bounding box center [390, 271] width 42 height 18
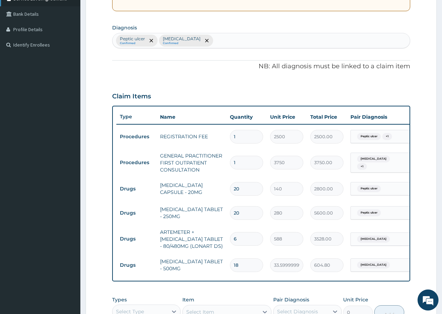
scroll to position [105, 0]
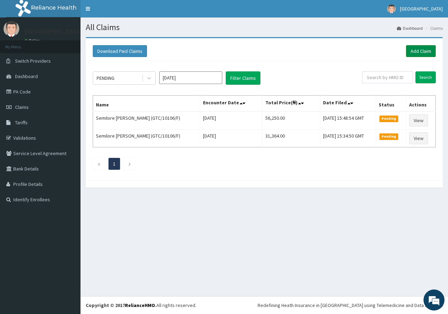
click at [417, 52] on link "Add Claim" at bounding box center [421, 51] width 30 height 12
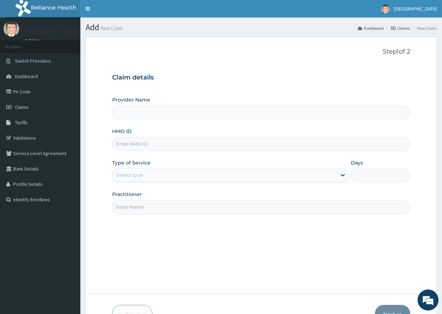
type input "[GEOGRAPHIC_DATA]"
